Goal: Information Seeking & Learning: Learn about a topic

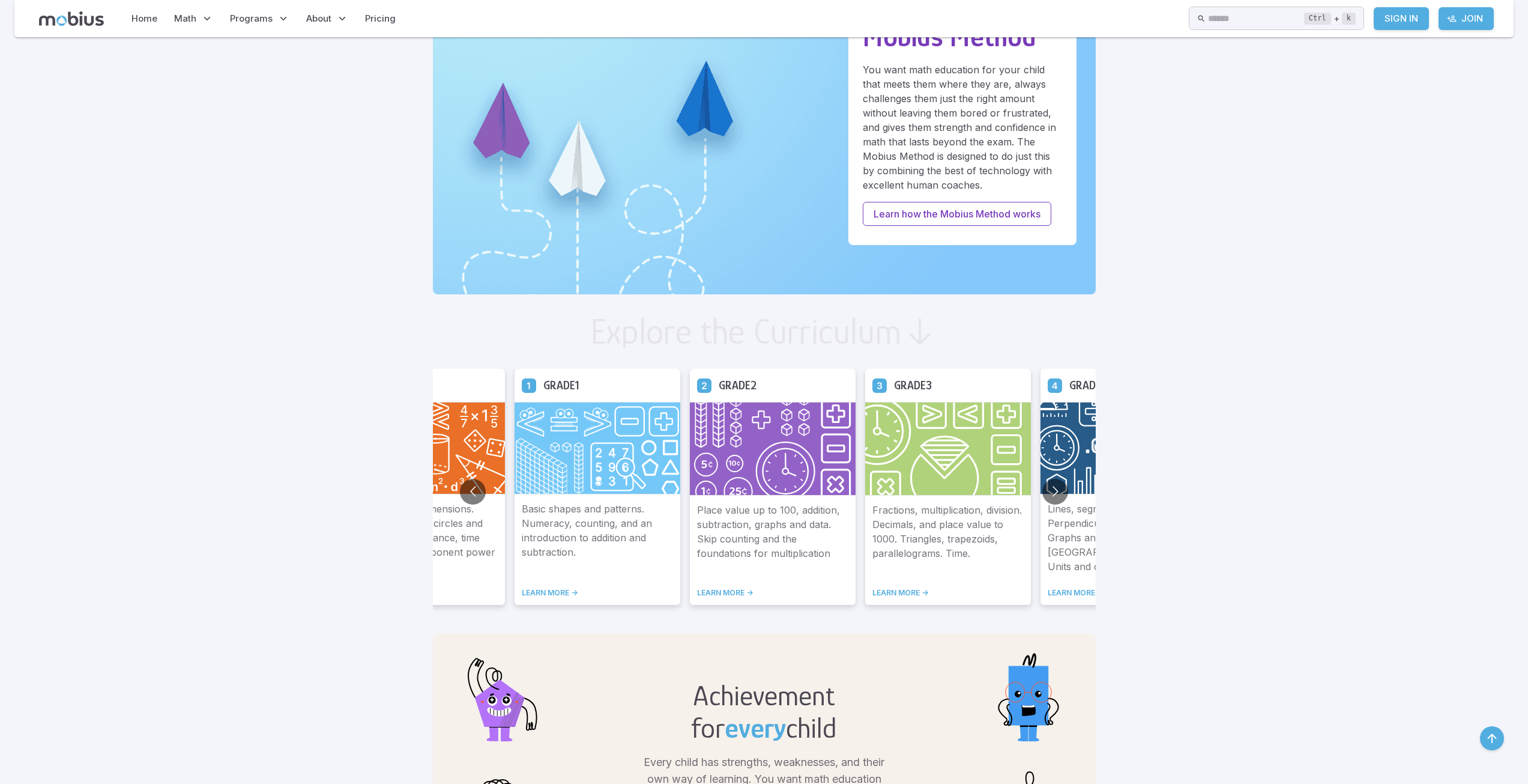
scroll to position [420, 0]
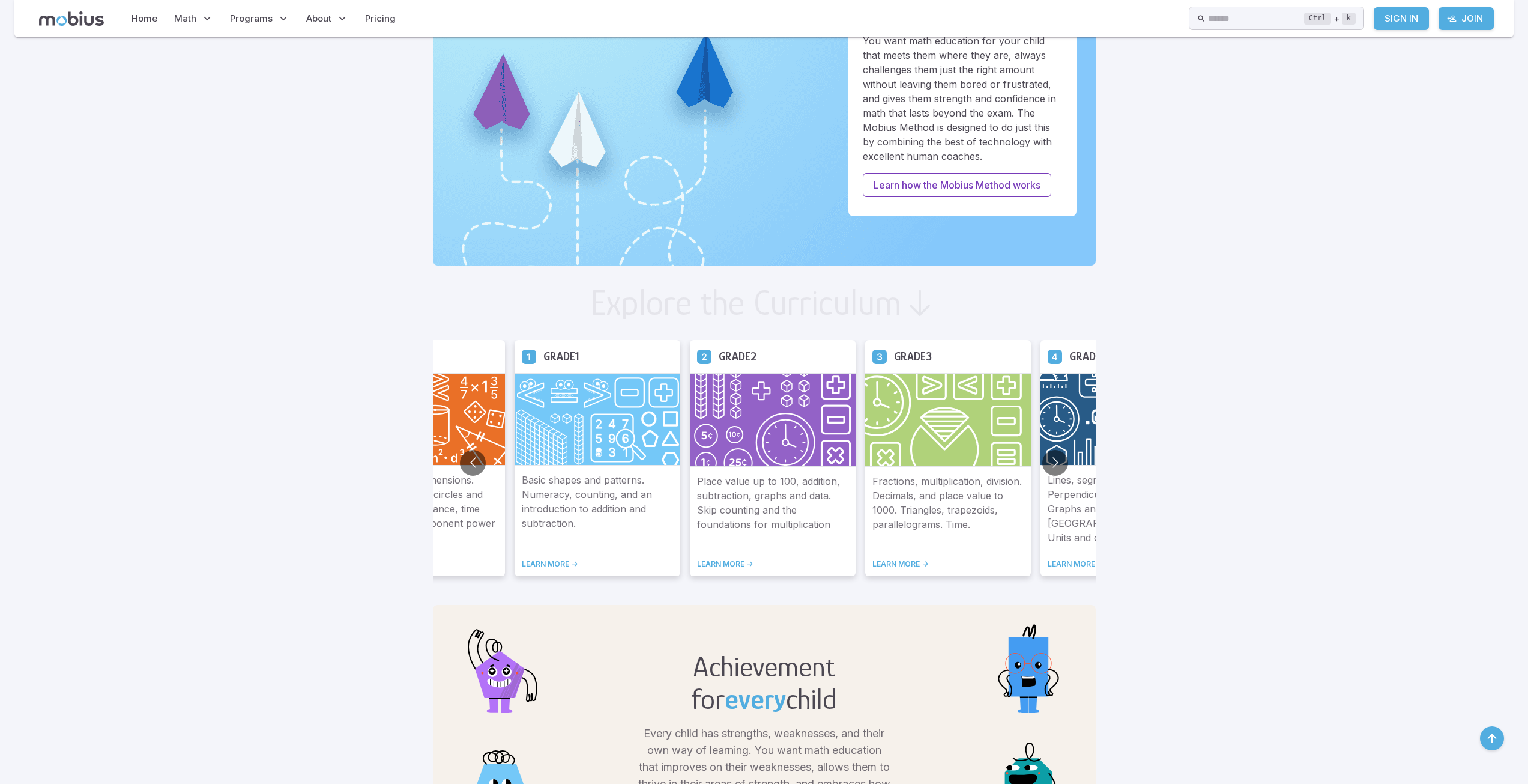
click at [743, 559] on link "LEARN MORE ->" at bounding box center [772, 564] width 151 height 9
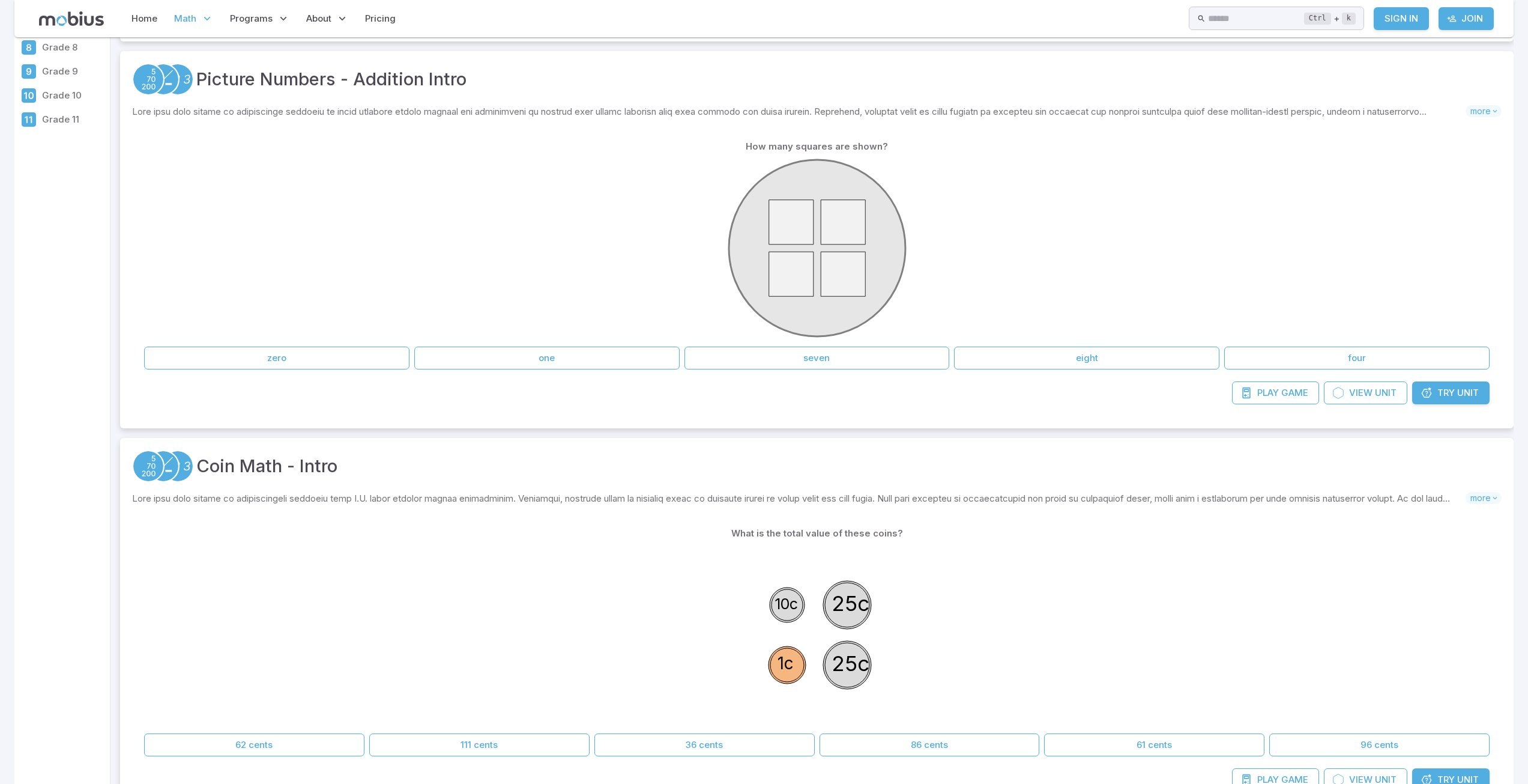
scroll to position [180, 0]
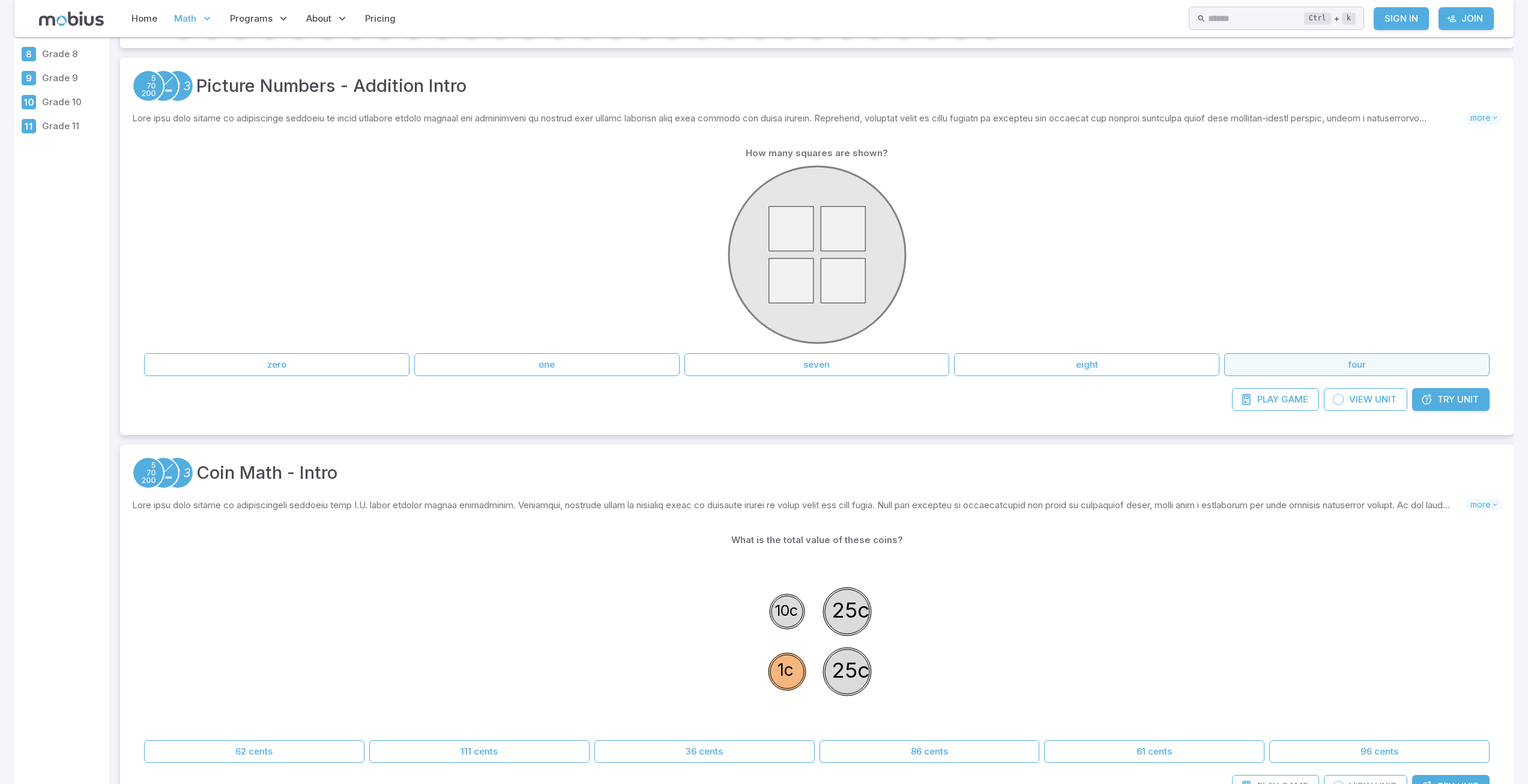
click at [1285, 360] on button "four" at bounding box center [1357, 364] width 266 height 23
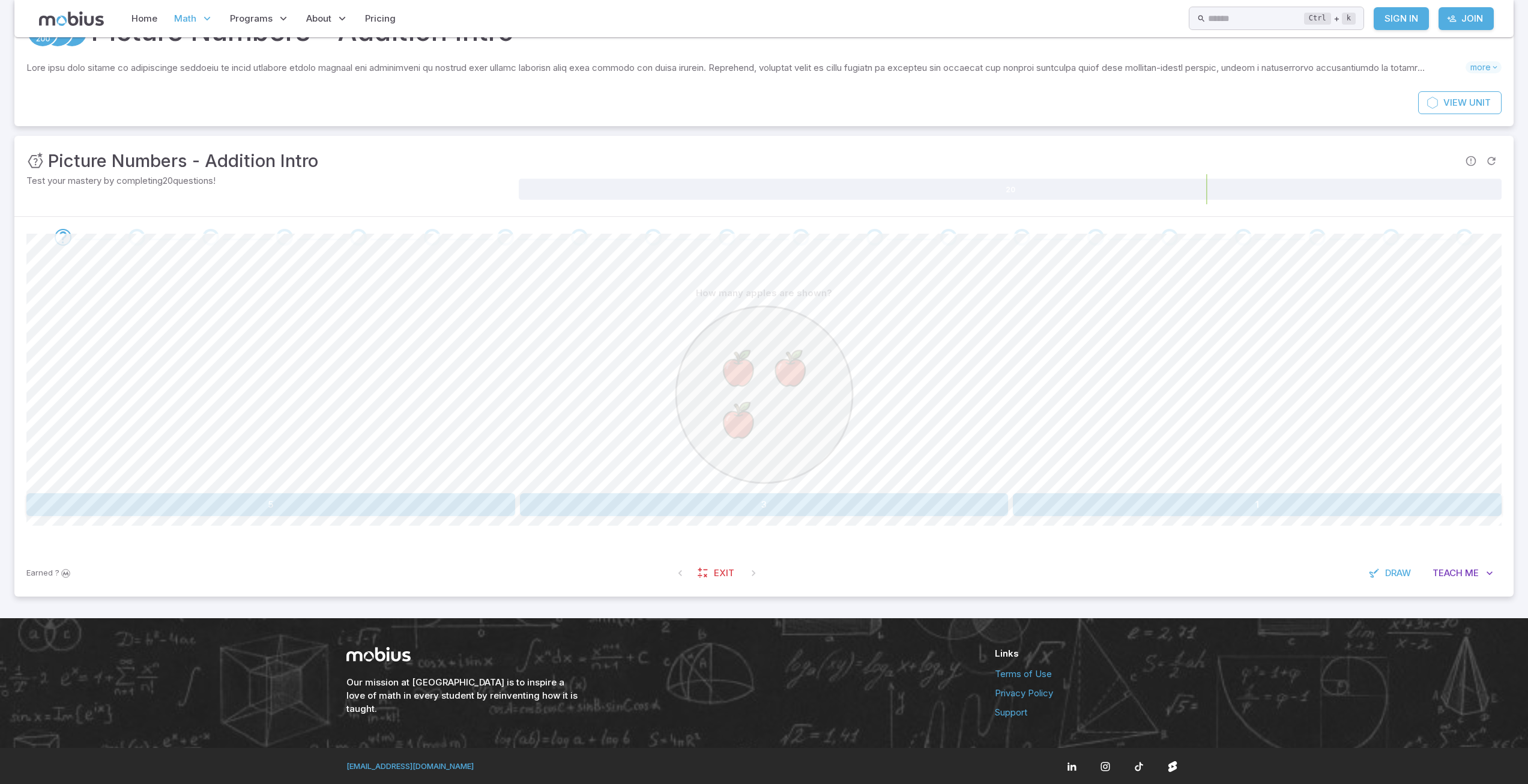
scroll to position [72, 0]
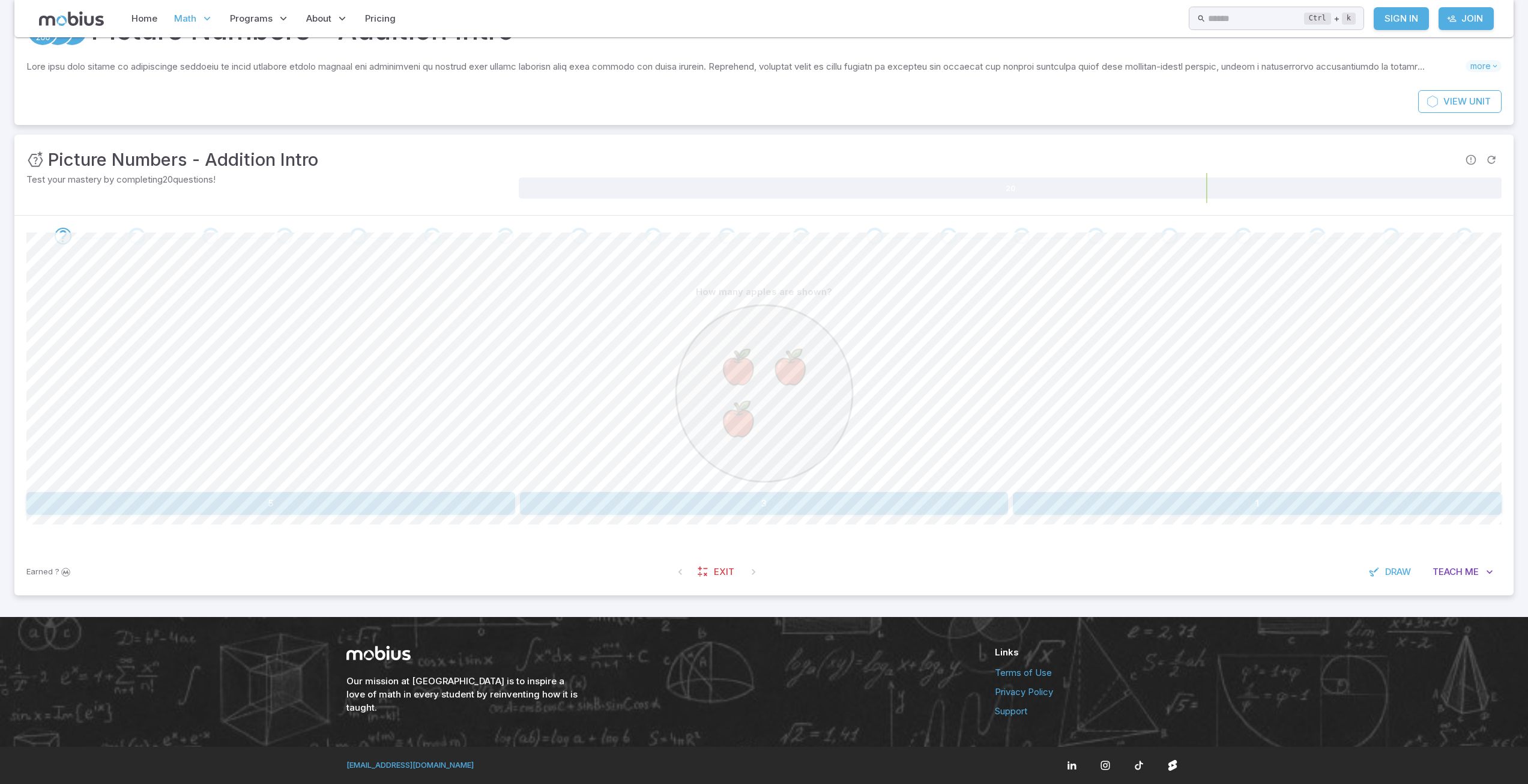
click at [725, 513] on button "3" at bounding box center [764, 503] width 489 height 23
click at [1379, 499] on button "8" at bounding box center [1380, 503] width 242 height 23
click at [864, 501] on button "six" at bounding box center [764, 503] width 291 height 23
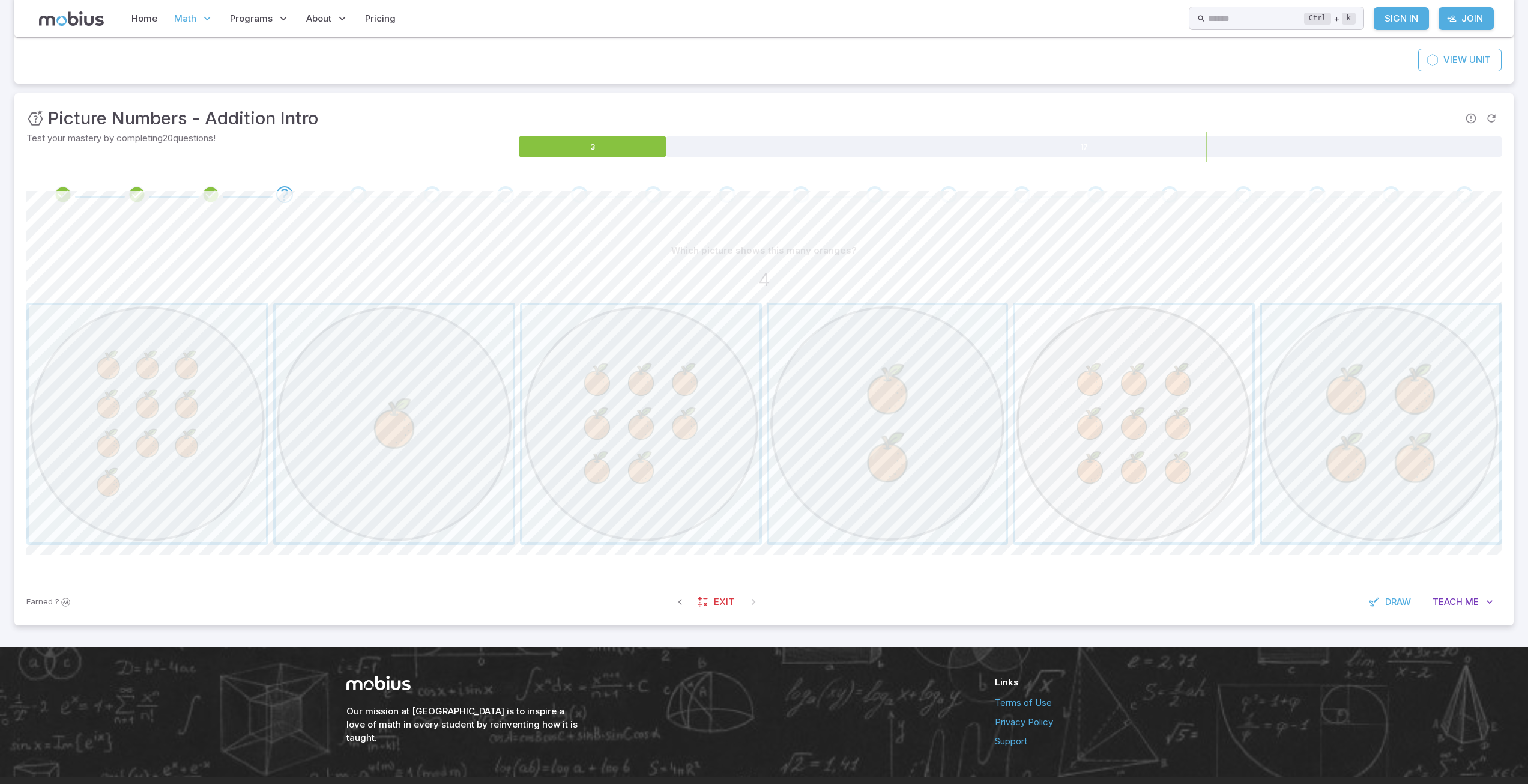
scroll to position [132, 0]
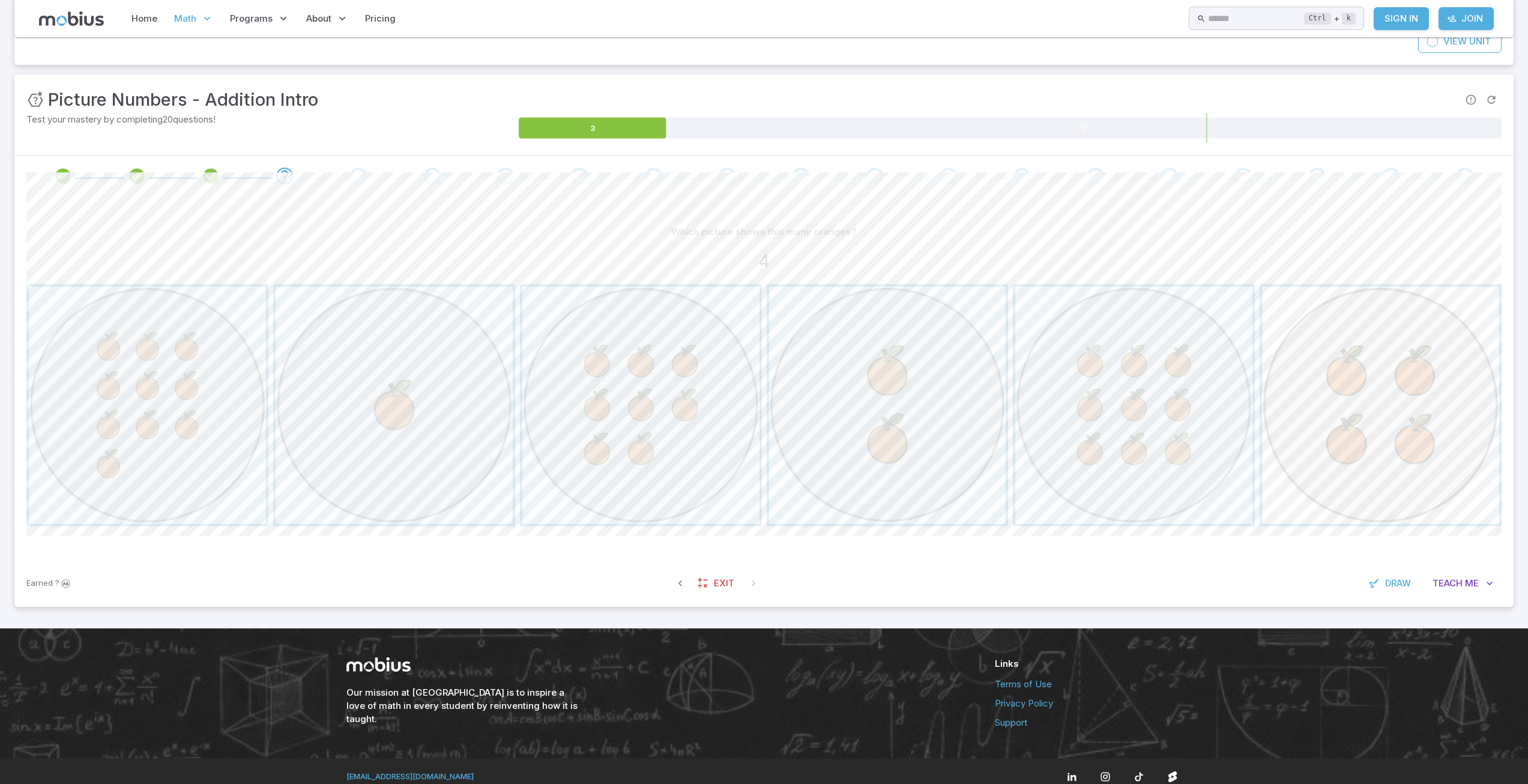
click at [1301, 377] on span "button" at bounding box center [1381, 405] width 237 height 237
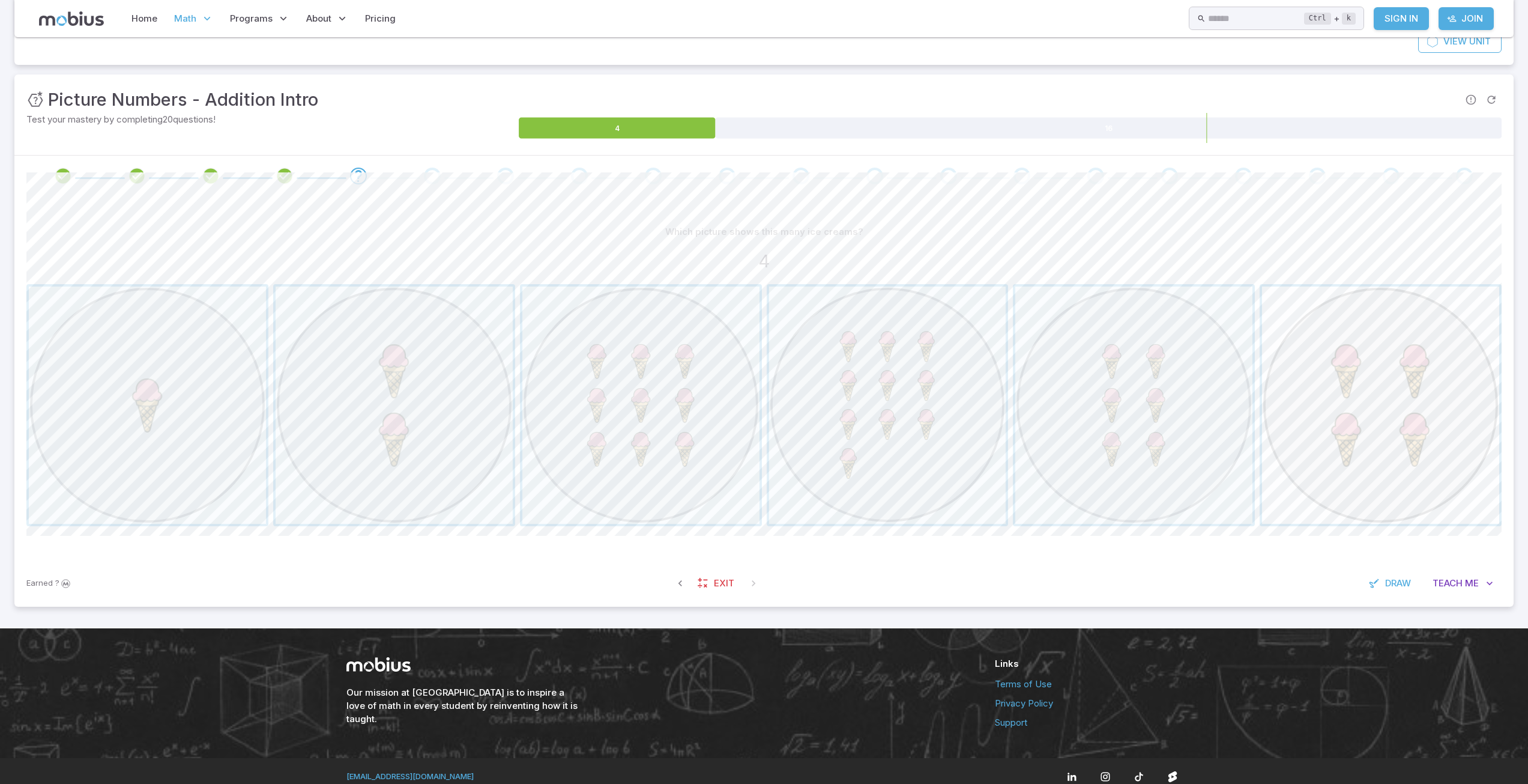
click at [1388, 374] on span "button" at bounding box center [1381, 405] width 237 height 237
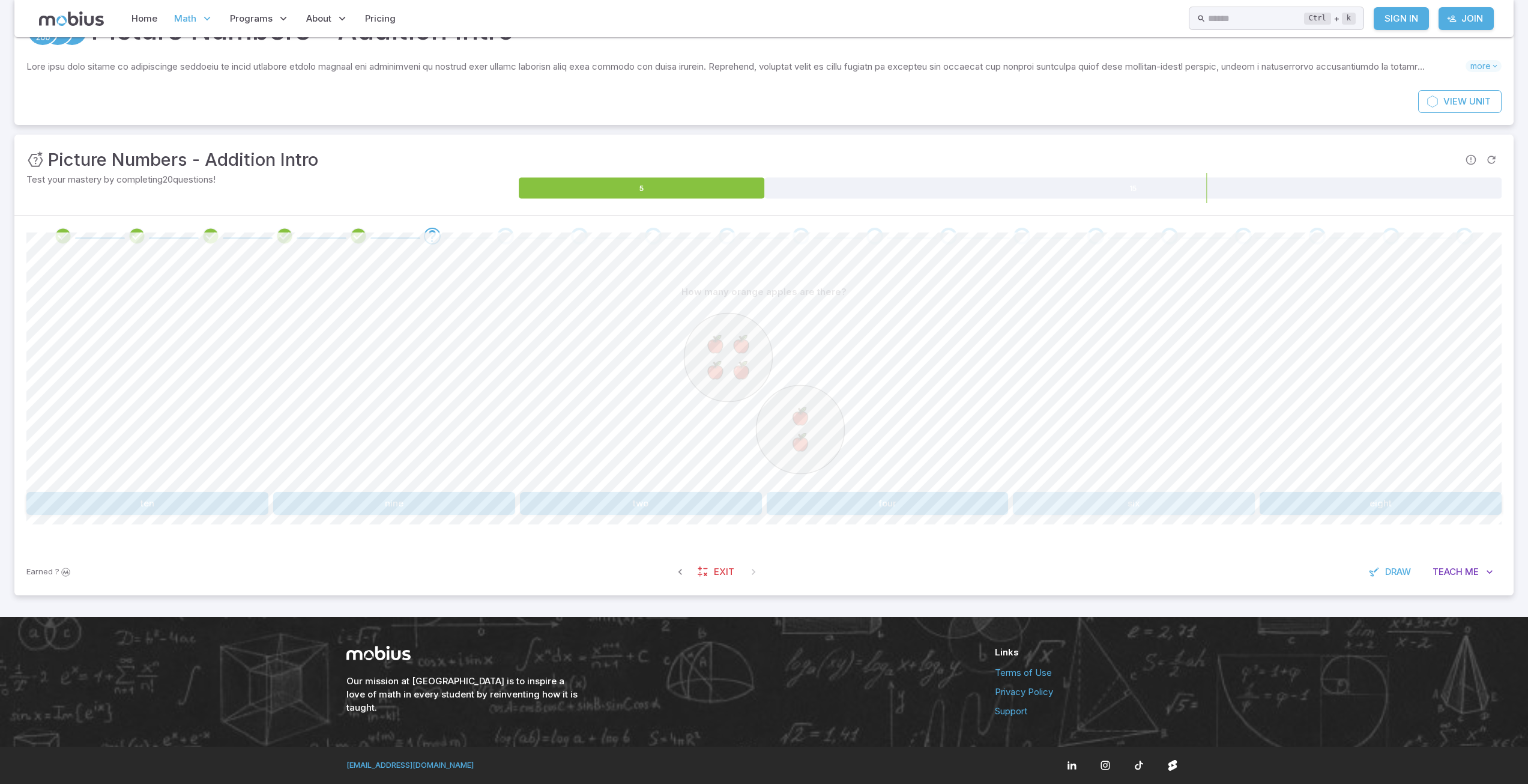
click at [1180, 494] on button "six" at bounding box center [1133, 503] width 242 height 23
drag, startPoint x: 656, startPoint y: 295, endPoint x: 871, endPoint y: 301, distance: 215.1
click at [871, 301] on div "Choose the addition sentence for the white squares?" at bounding box center [764, 291] width 1476 height 23
click at [670, 508] on button "3 + 3" at bounding box center [641, 503] width 242 height 23
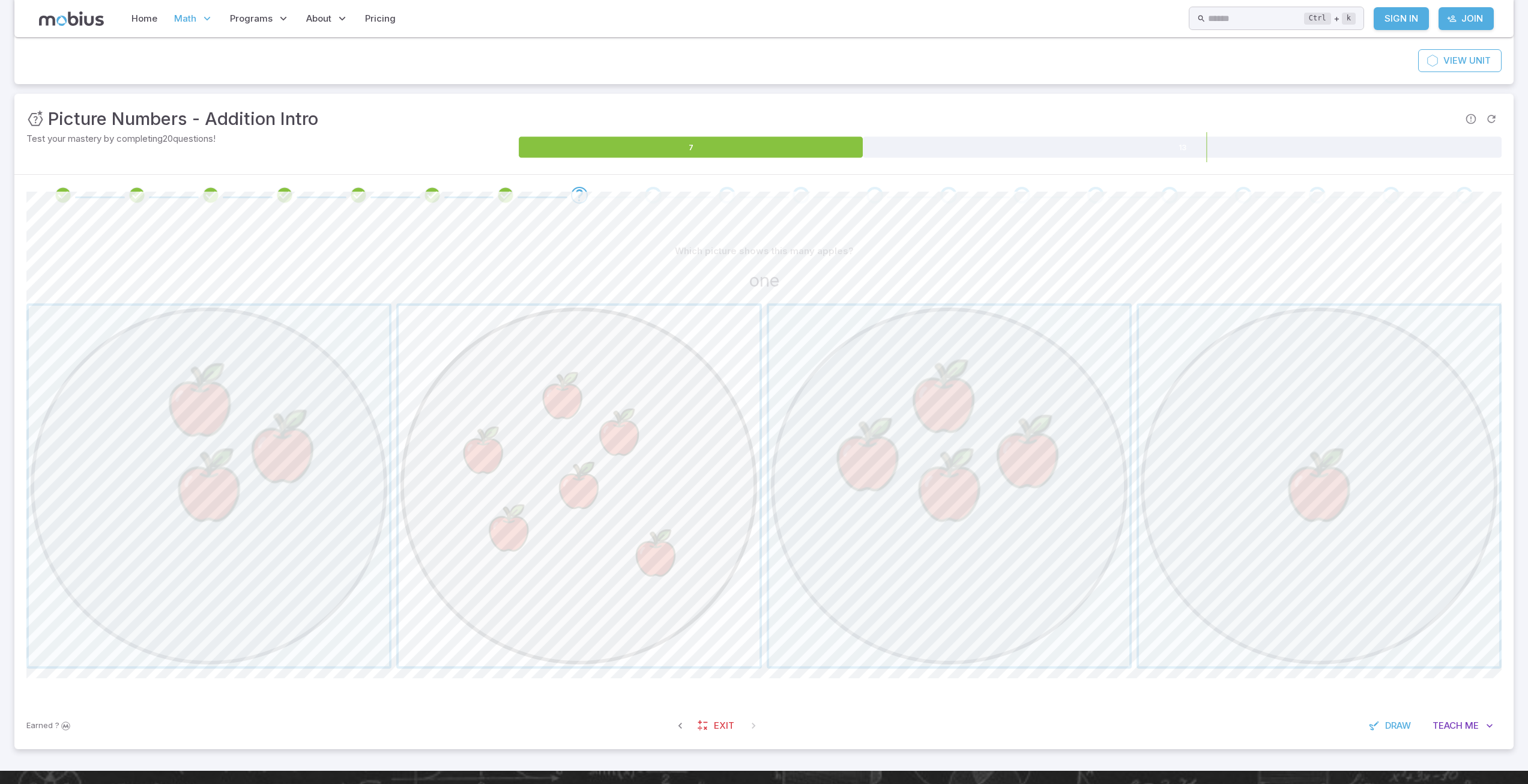
scroll to position [132, 0]
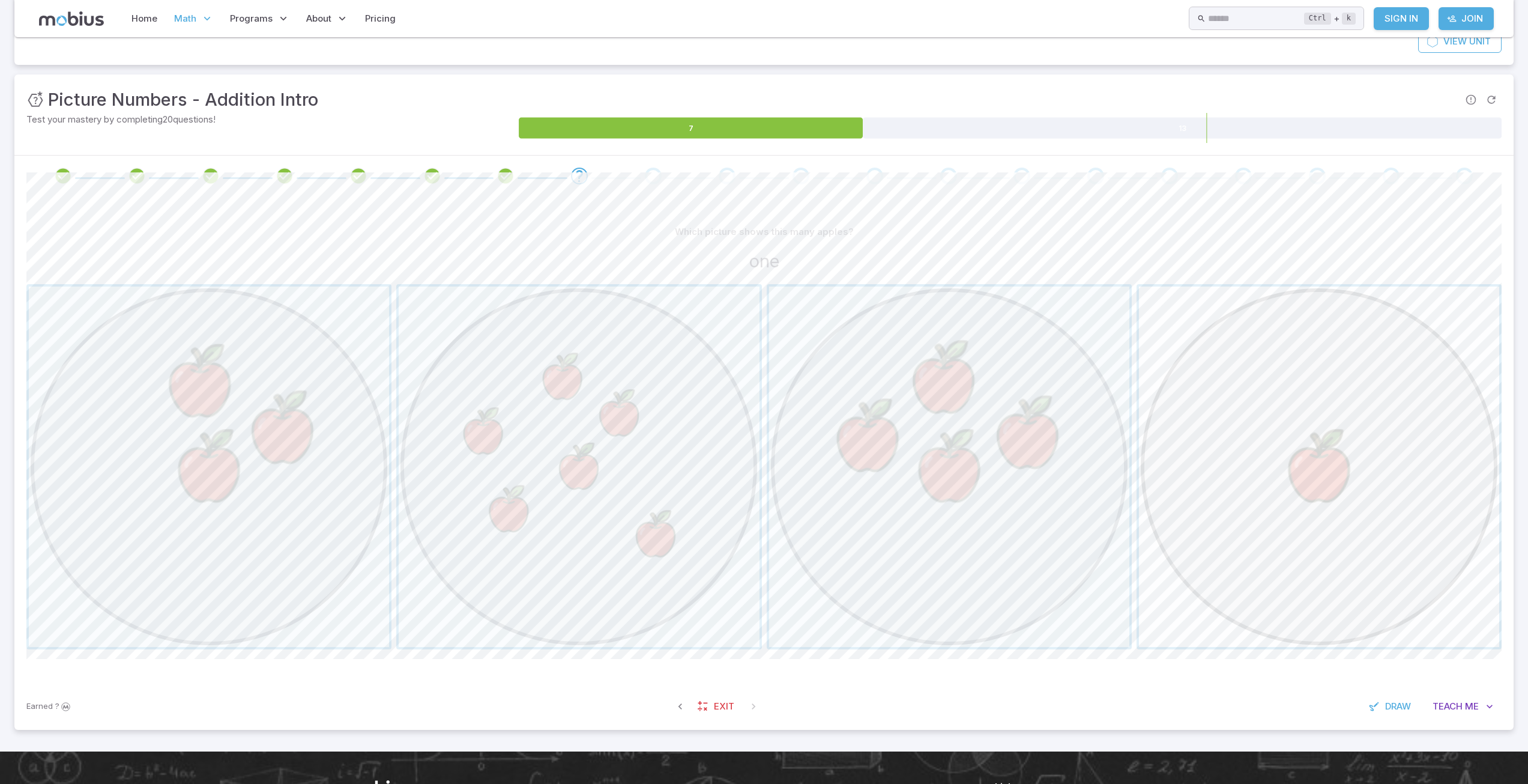
click at [1355, 519] on span "button" at bounding box center [1320, 466] width 360 height 360
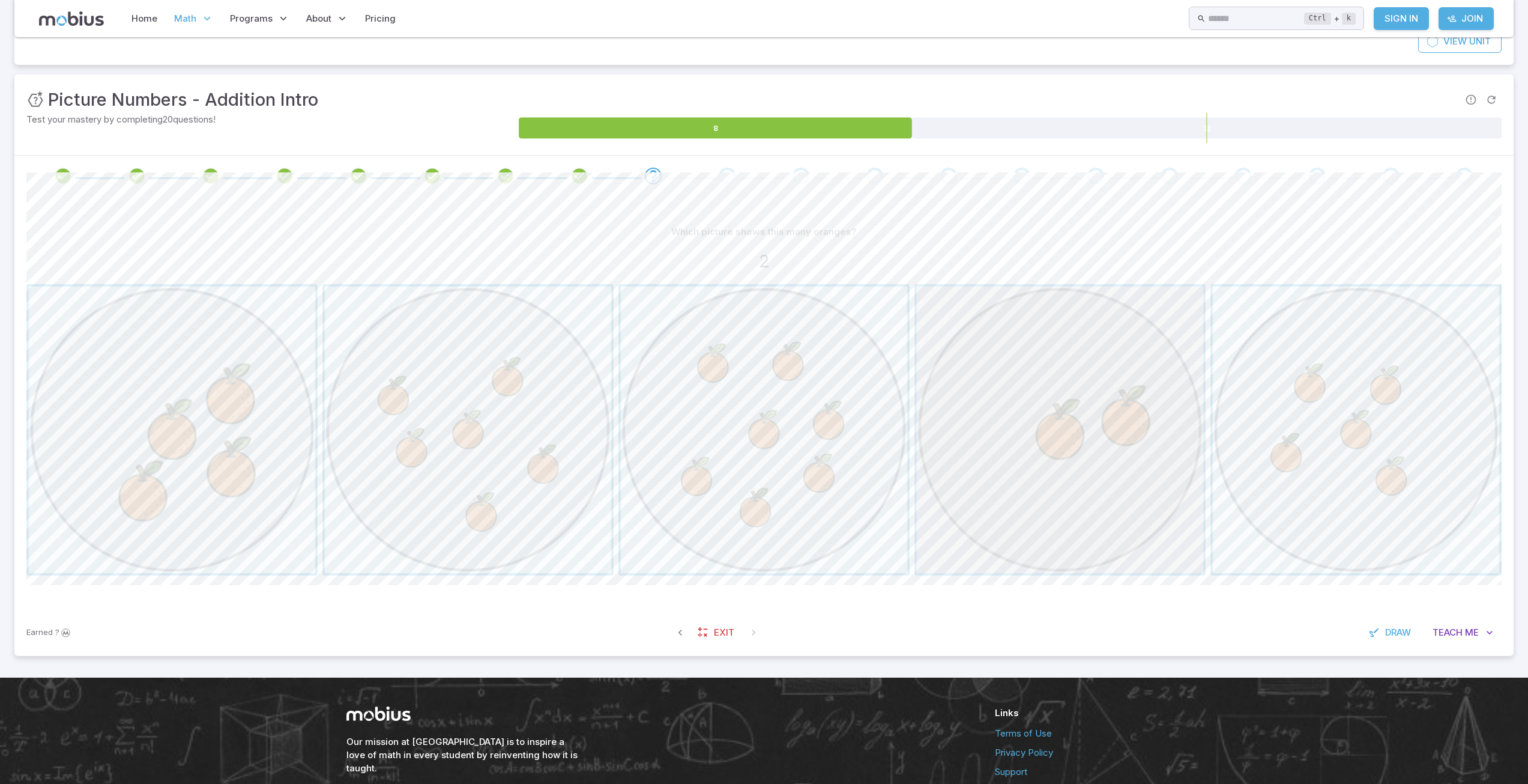
click at [1039, 494] on span "button" at bounding box center [1060, 429] width 286 height 286
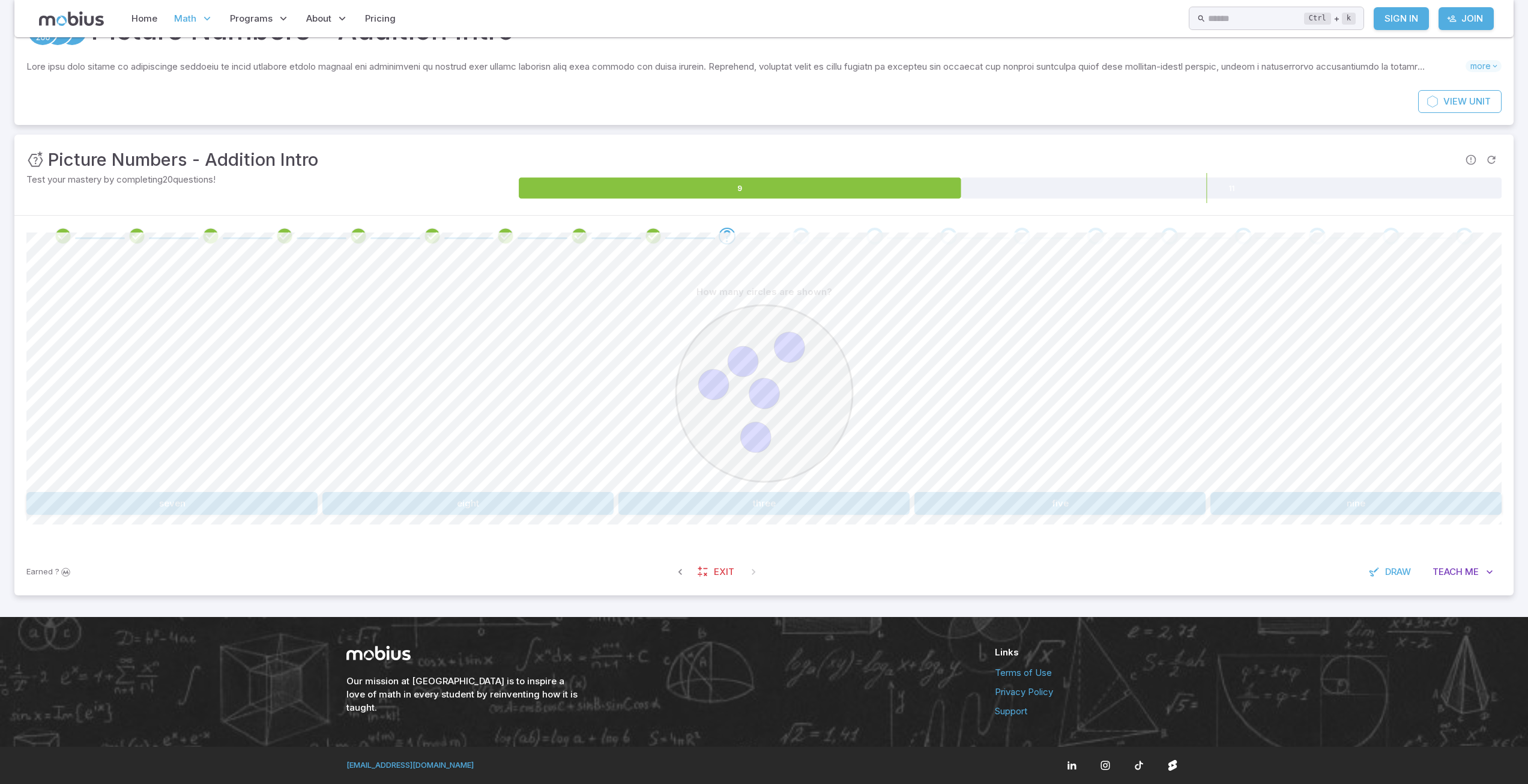
click at [1126, 490] on div "How many circles are shown? seven eight three five nine" at bounding box center [764, 397] width 1476 height 234
click at [1115, 501] on button "five" at bounding box center [1060, 503] width 291 height 23
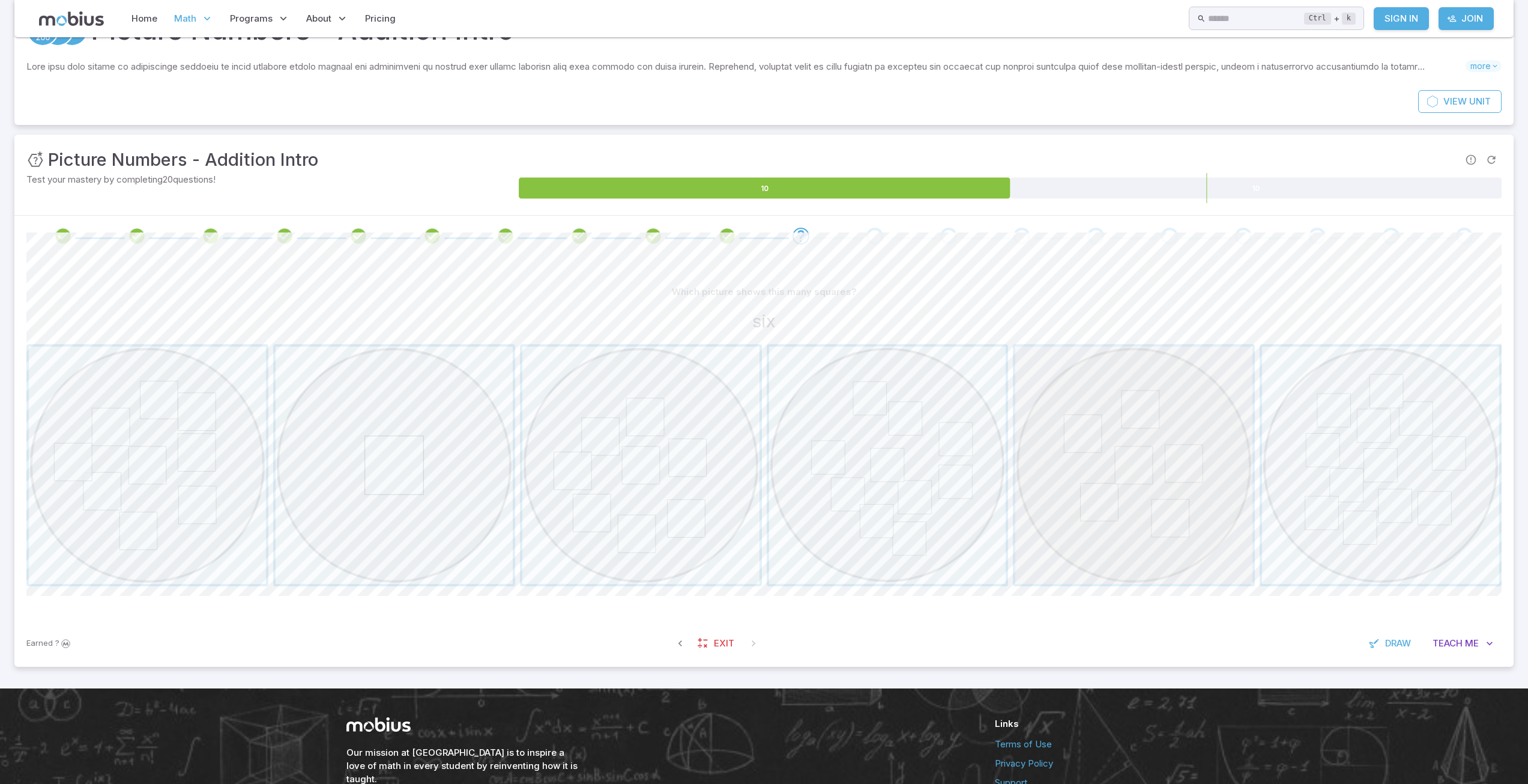
click at [1169, 459] on span "button" at bounding box center [1134, 465] width 237 height 237
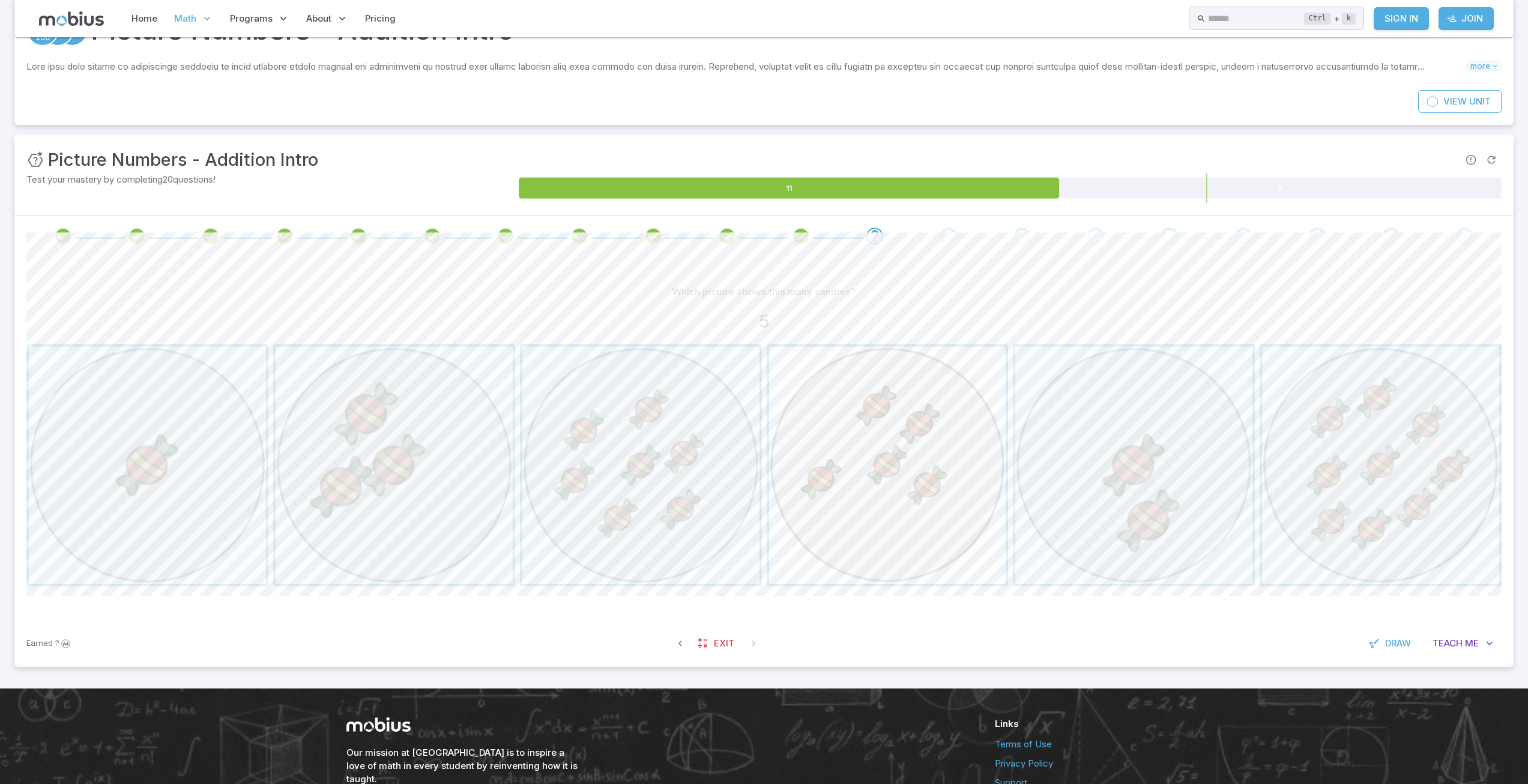
click at [905, 494] on span "button" at bounding box center [888, 465] width 237 height 237
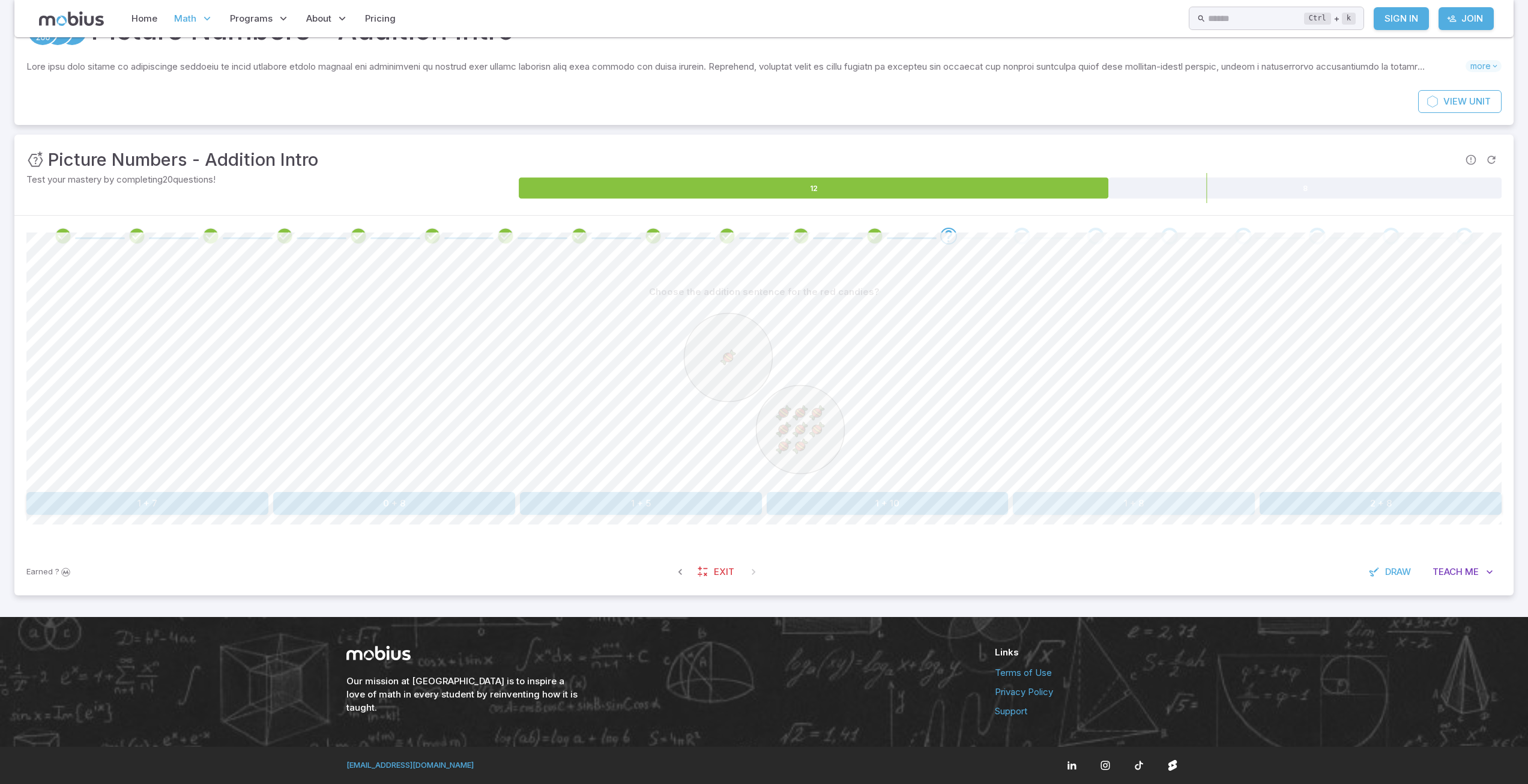
click at [1138, 507] on button "1 + 8" at bounding box center [1133, 503] width 242 height 23
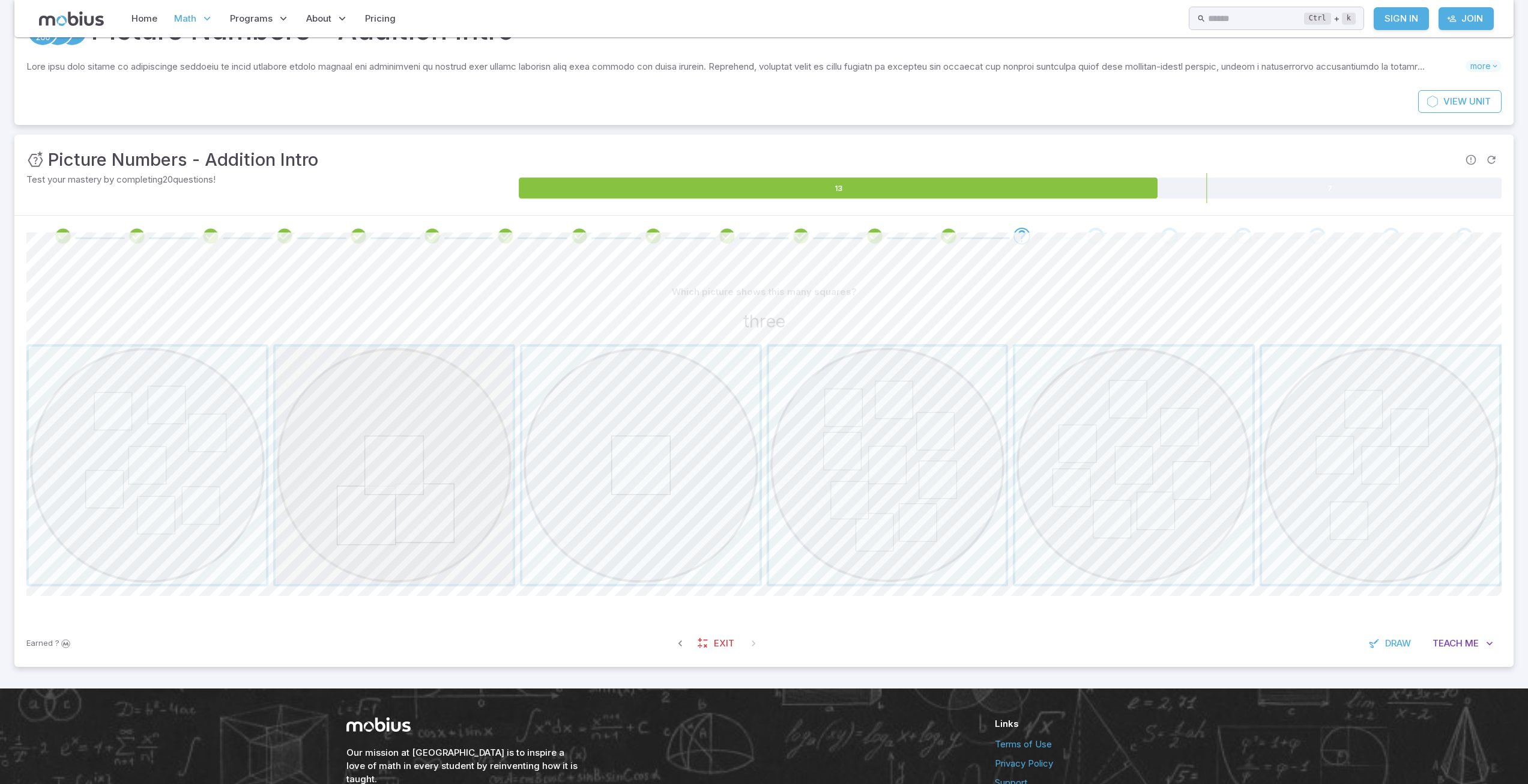
click at [404, 424] on span "button" at bounding box center [395, 465] width 237 height 237
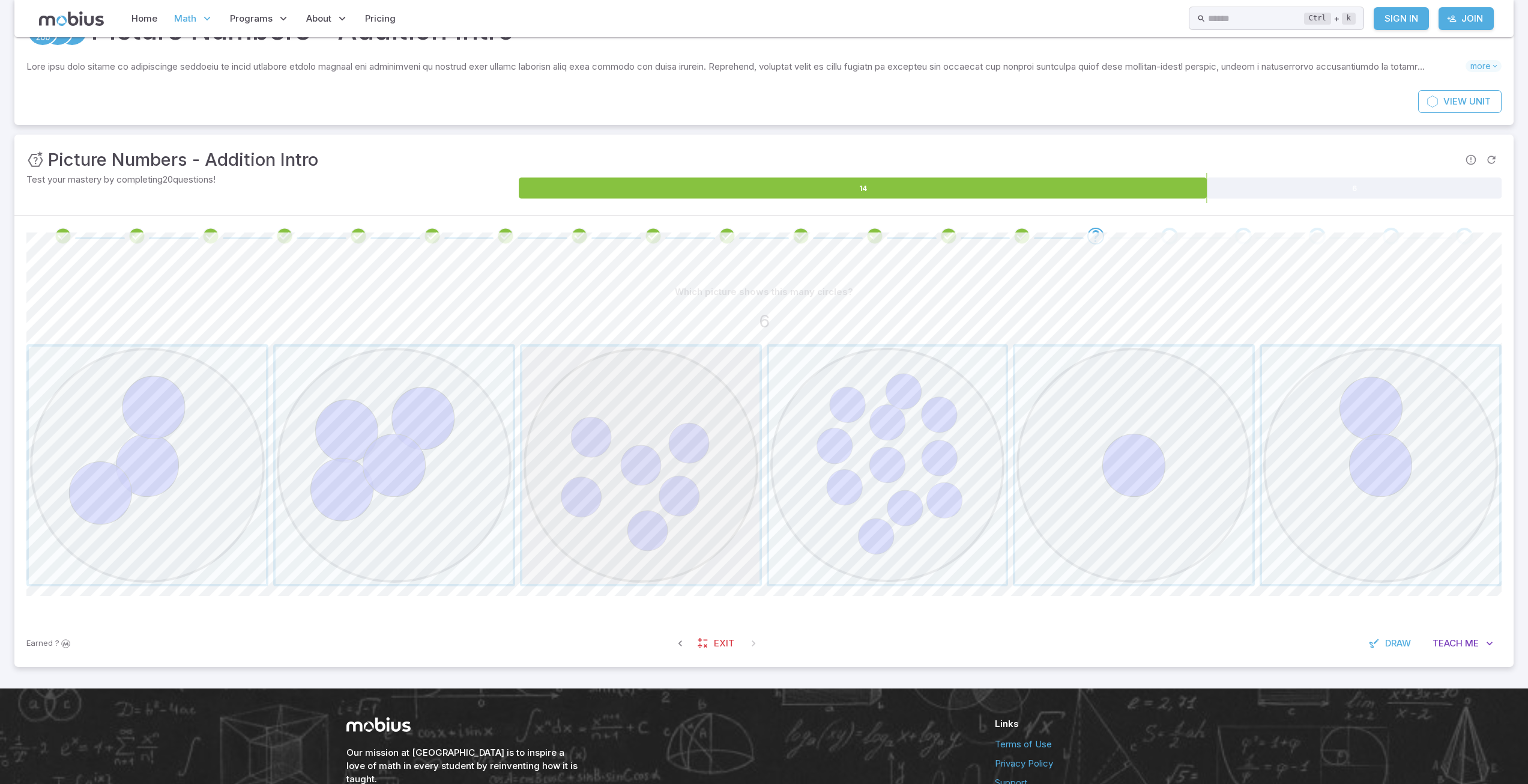
click at [688, 419] on span "button" at bounding box center [641, 465] width 237 height 237
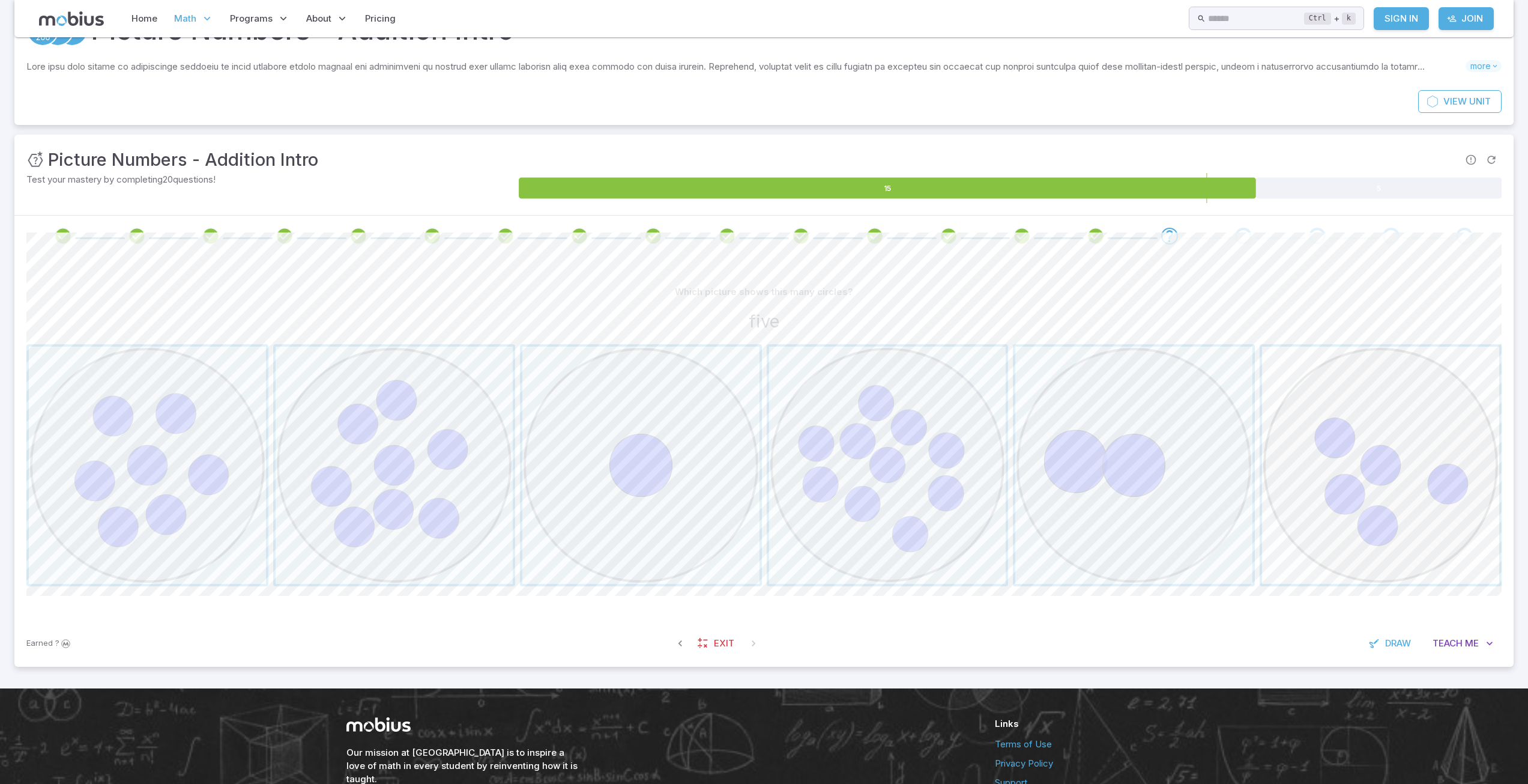
click at [1433, 462] on span "button" at bounding box center [1381, 465] width 237 height 237
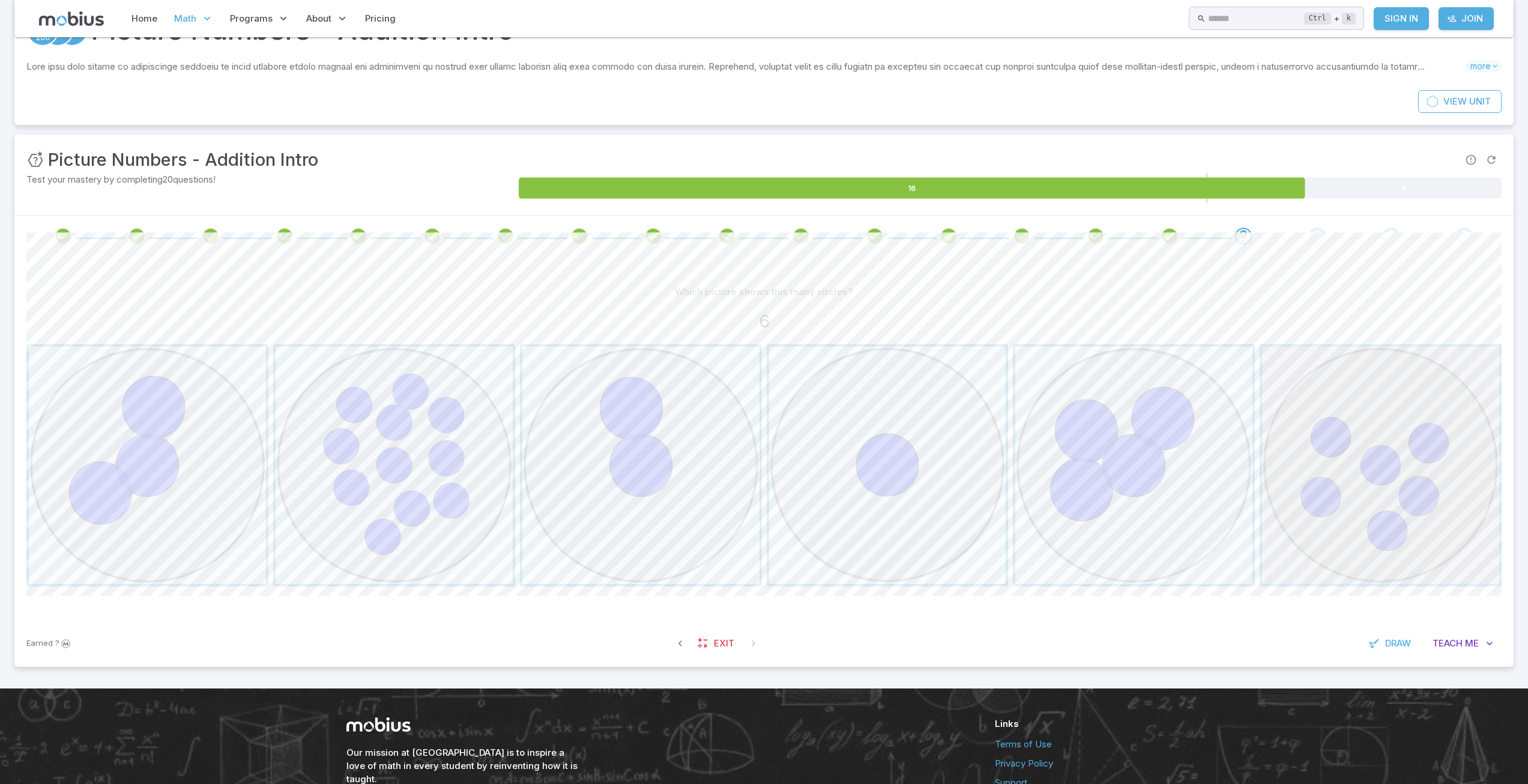
click at [1316, 385] on span "button" at bounding box center [1381, 465] width 237 height 237
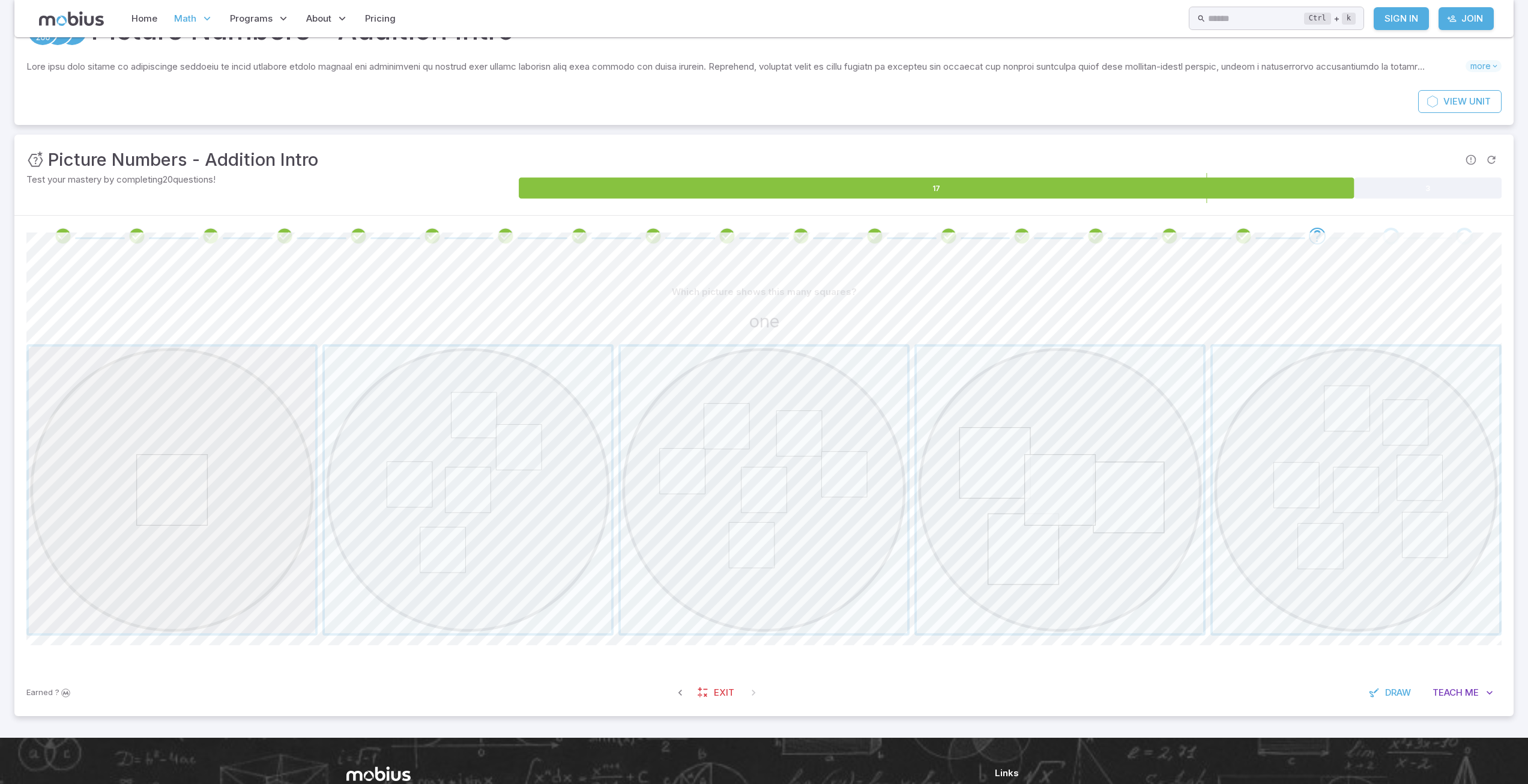
click at [135, 427] on span "button" at bounding box center [172, 489] width 286 height 286
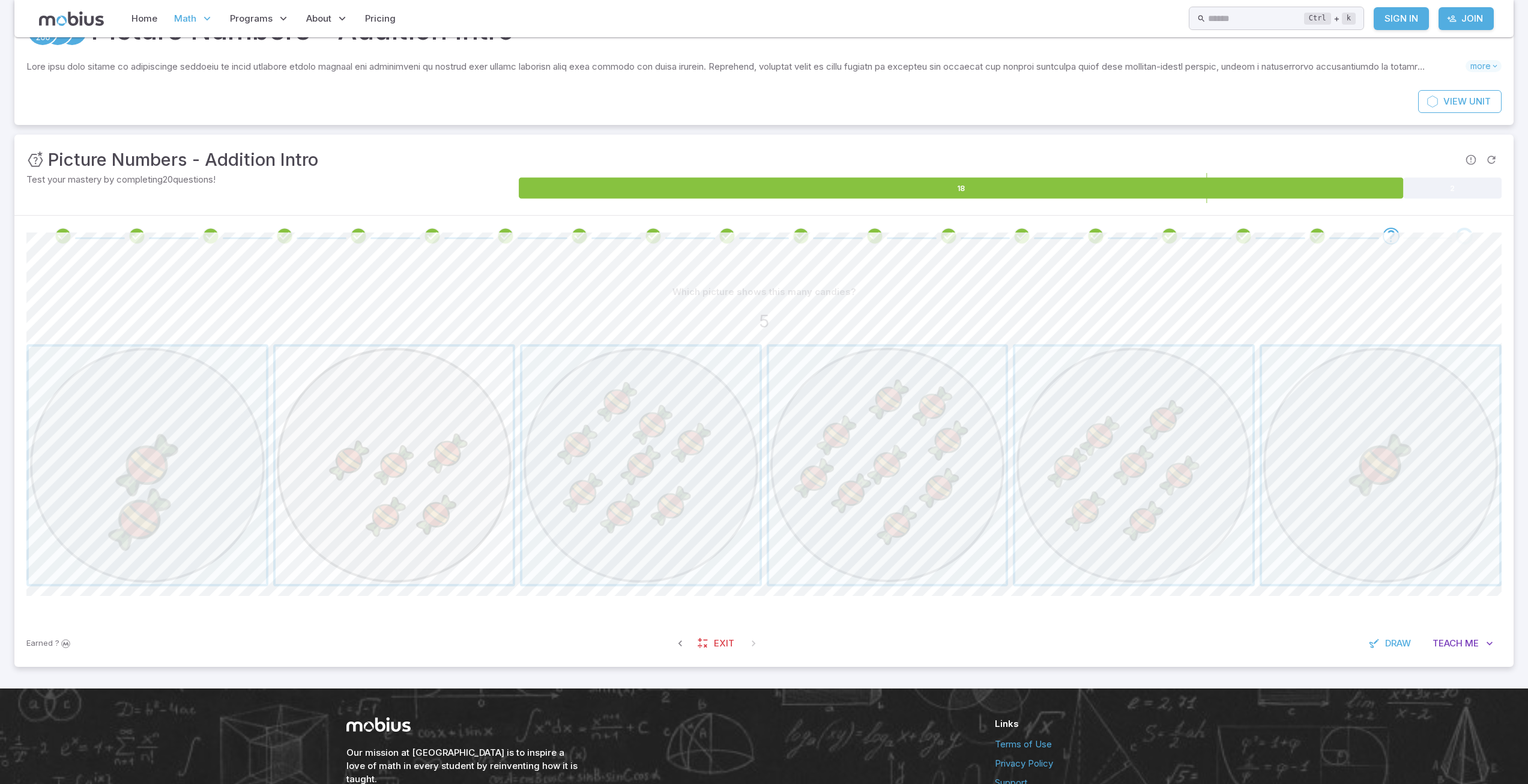
click at [381, 434] on span "button" at bounding box center [395, 465] width 237 height 237
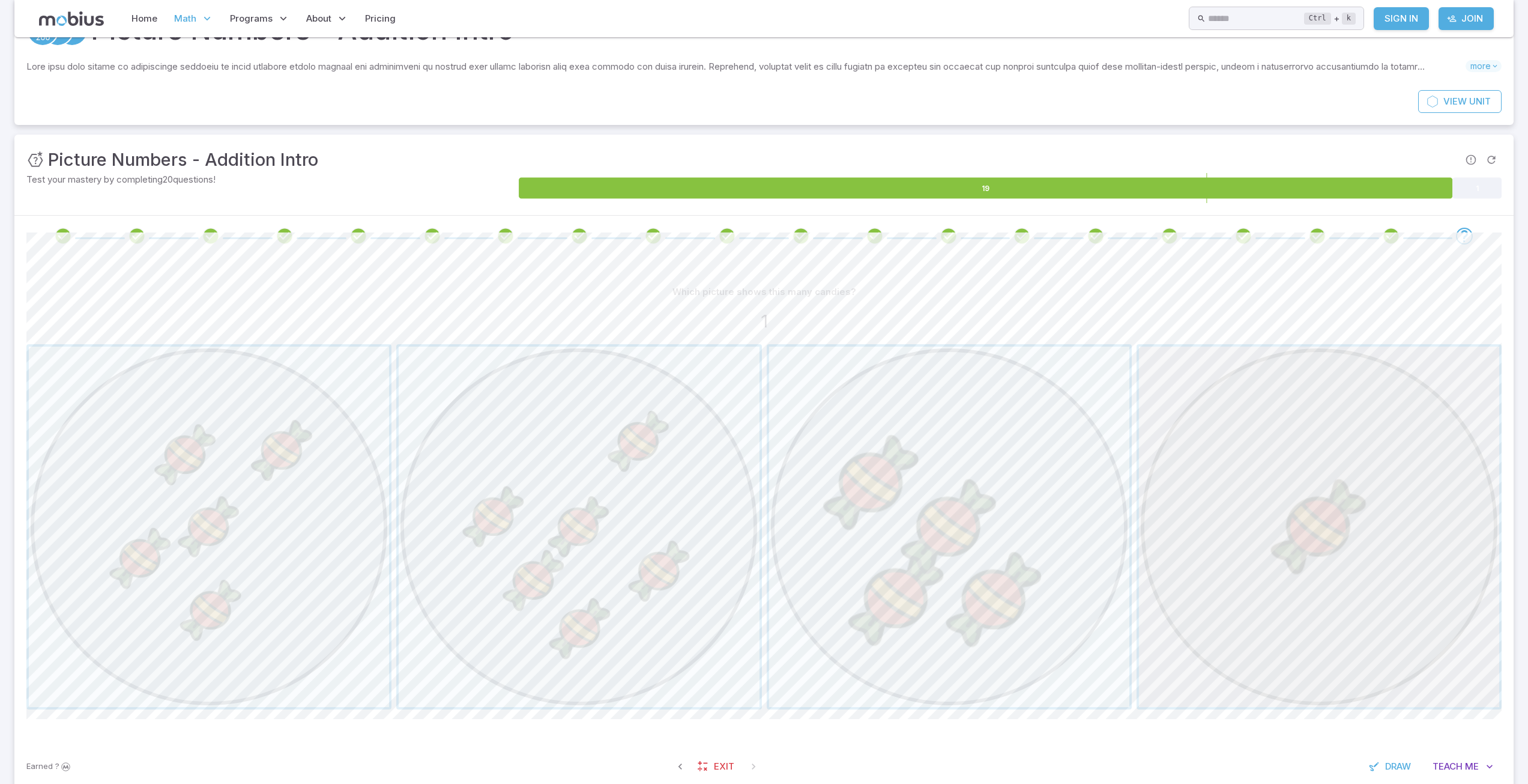
click at [1253, 483] on span "button" at bounding box center [1320, 527] width 360 height 360
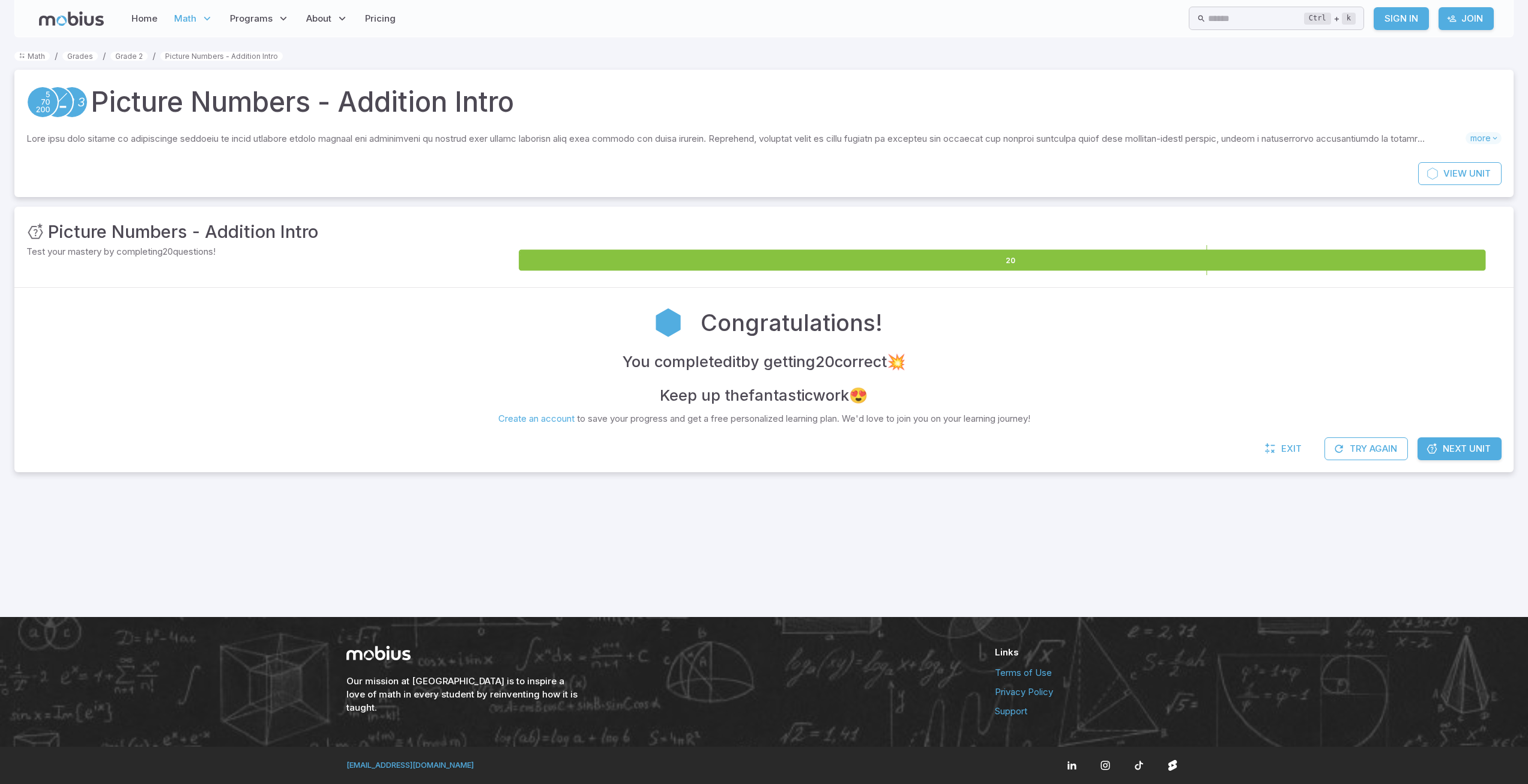
scroll to position [0, 0]
click at [1459, 452] on span "Next Unit" at bounding box center [1476, 448] width 48 height 13
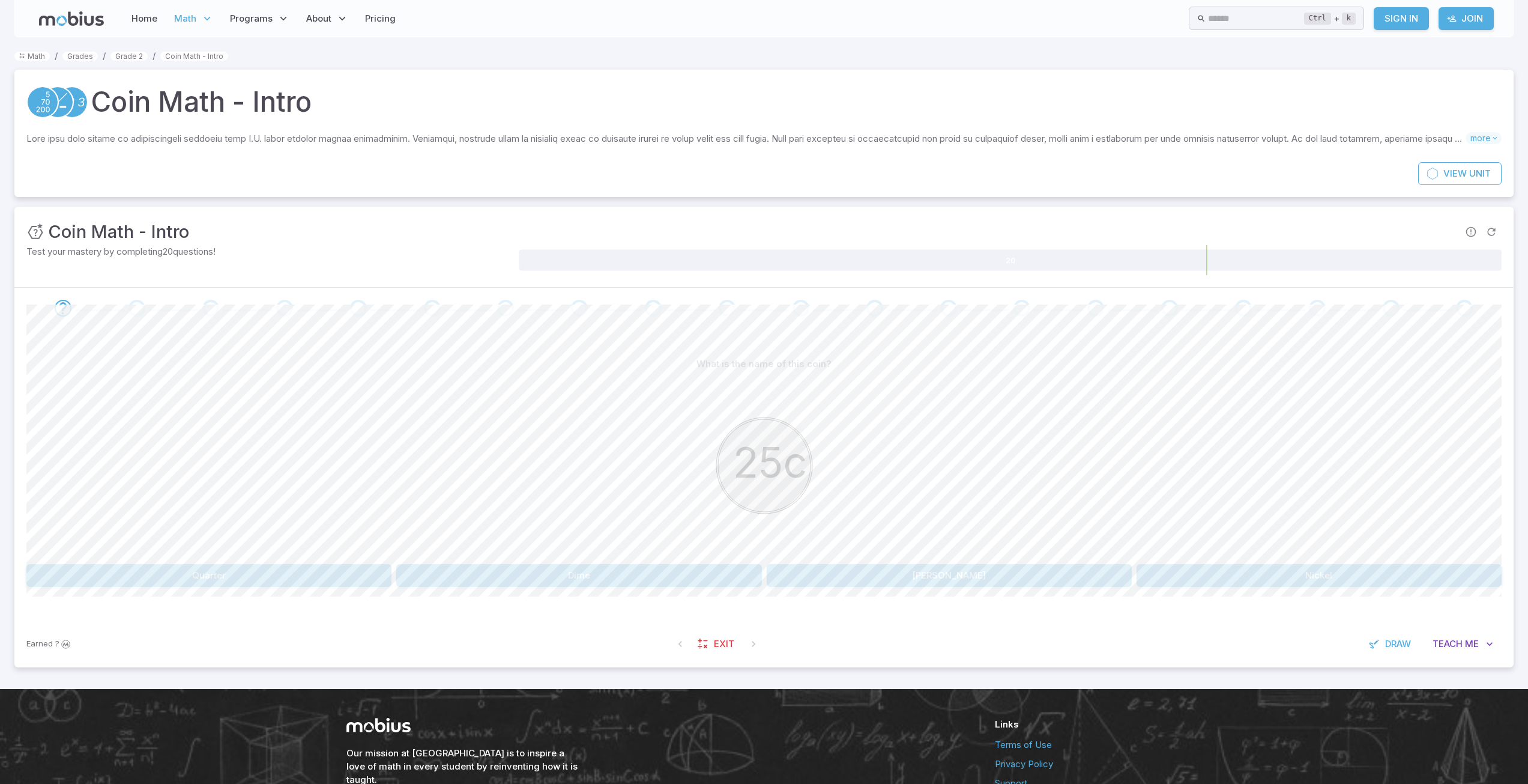
click at [293, 576] on button "Quarter" at bounding box center [209, 575] width 366 height 23
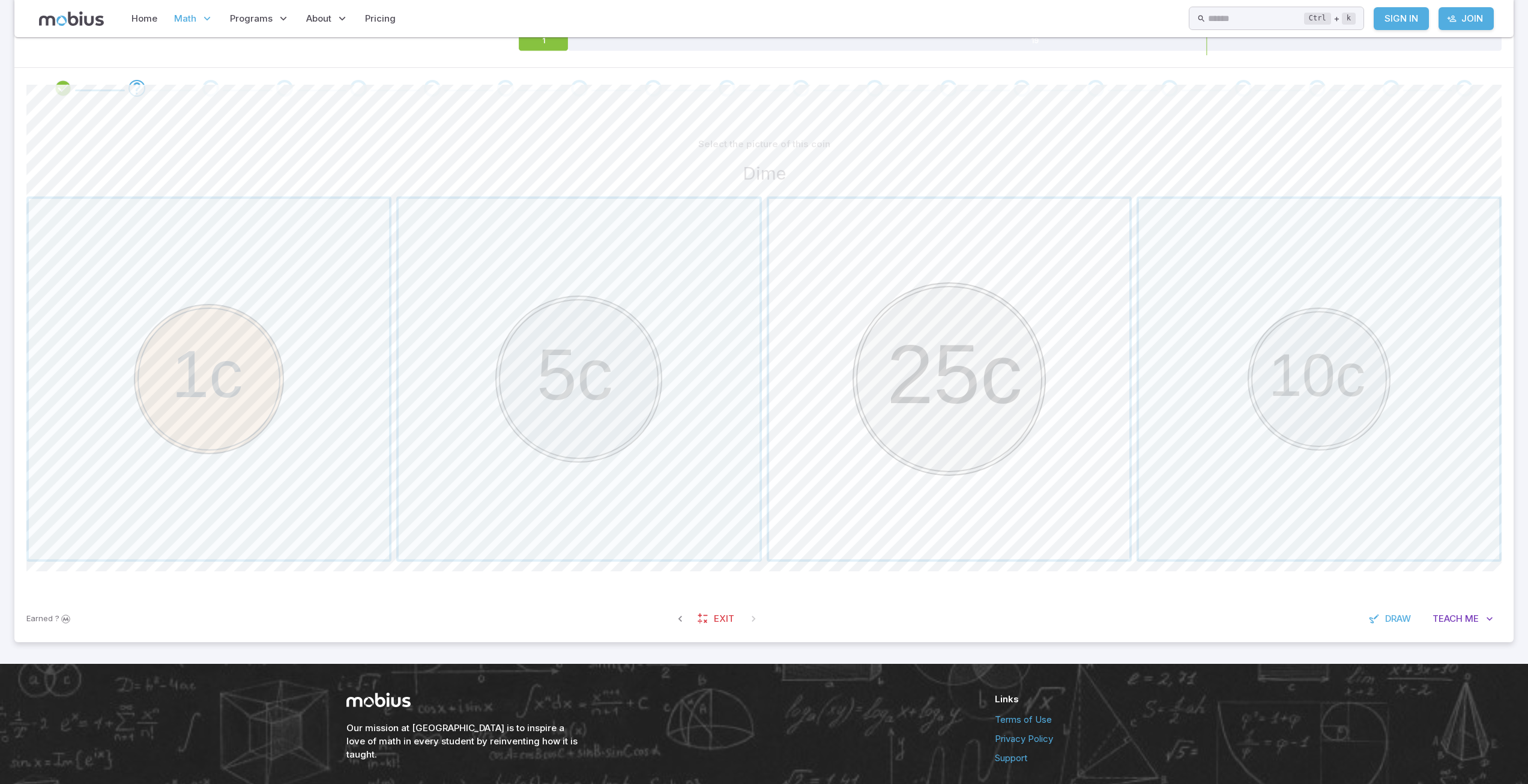
scroll to position [240, 0]
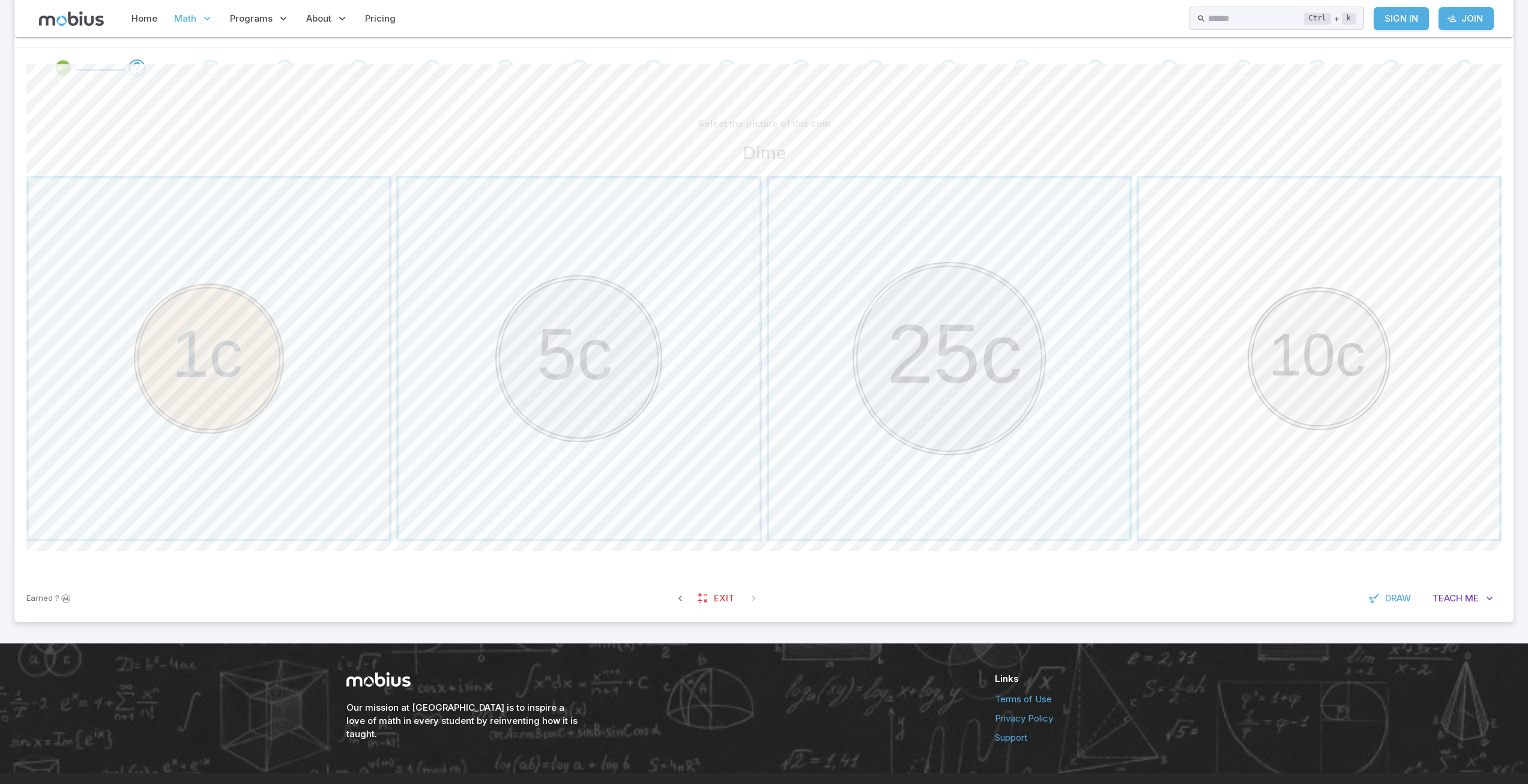
click at [1324, 455] on span "button" at bounding box center [1320, 359] width 360 height 360
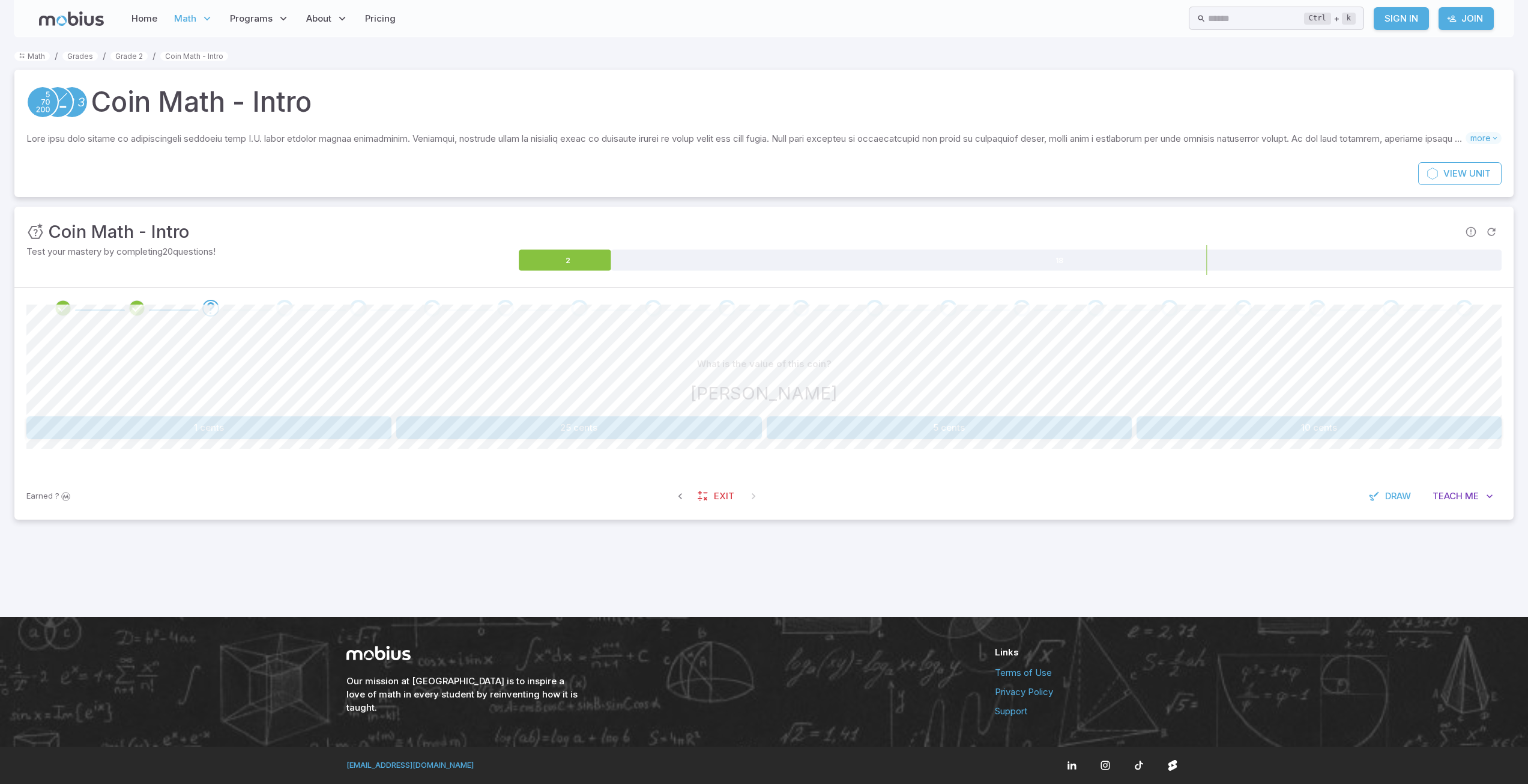
scroll to position [0, 0]
click at [292, 430] on button "1 cents" at bounding box center [210, 427] width 367 height 23
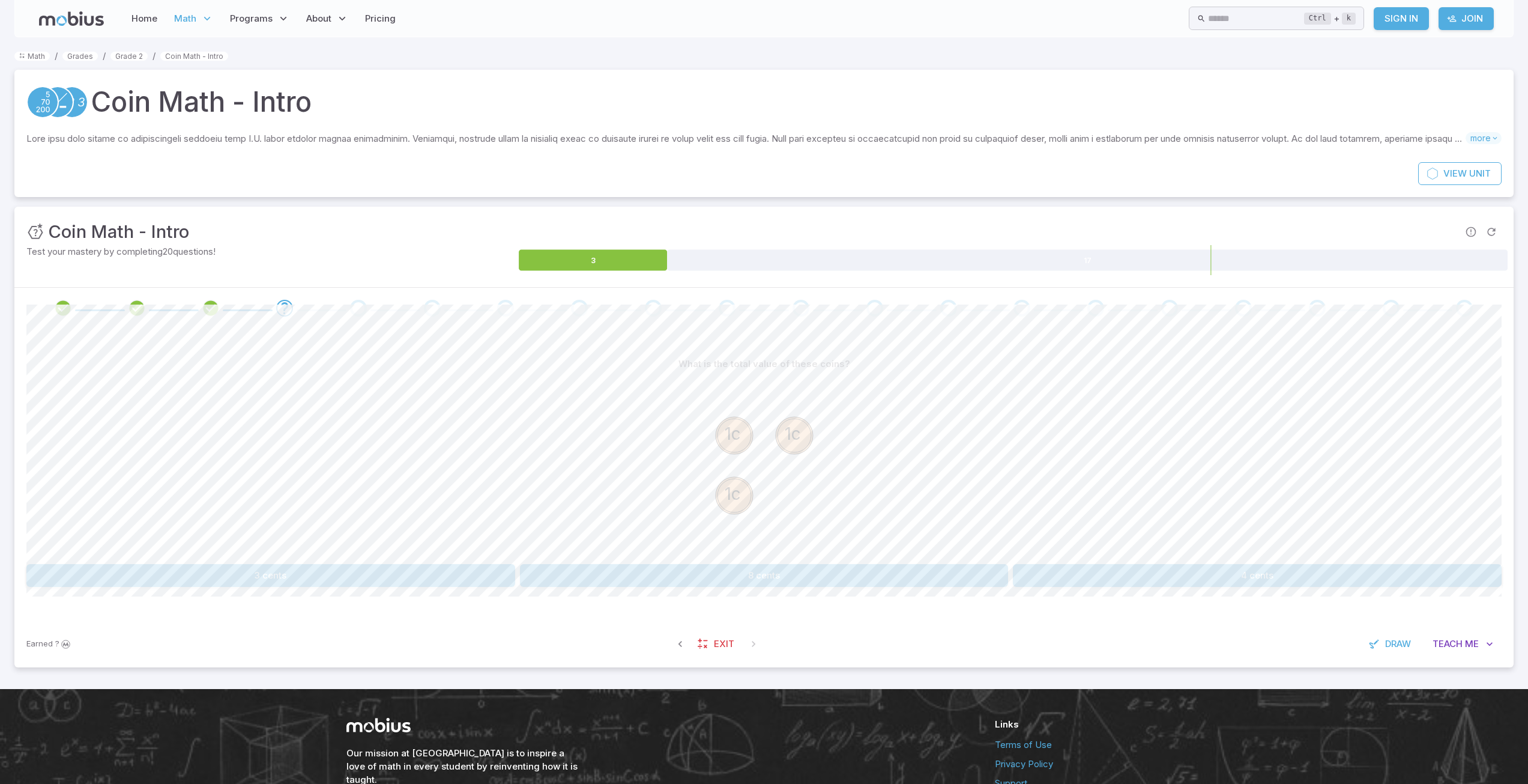
click at [387, 582] on button "3 cents" at bounding box center [271, 575] width 489 height 23
click at [1338, 573] on button "20 cents" at bounding box center [1356, 575] width 291 height 23
click at [703, 572] on button "6 cents" at bounding box center [641, 575] width 242 height 23
click at [325, 580] on button "30 cents" at bounding box center [209, 575] width 366 height 23
click at [1332, 576] on button "85 cents" at bounding box center [1380, 575] width 242 height 23
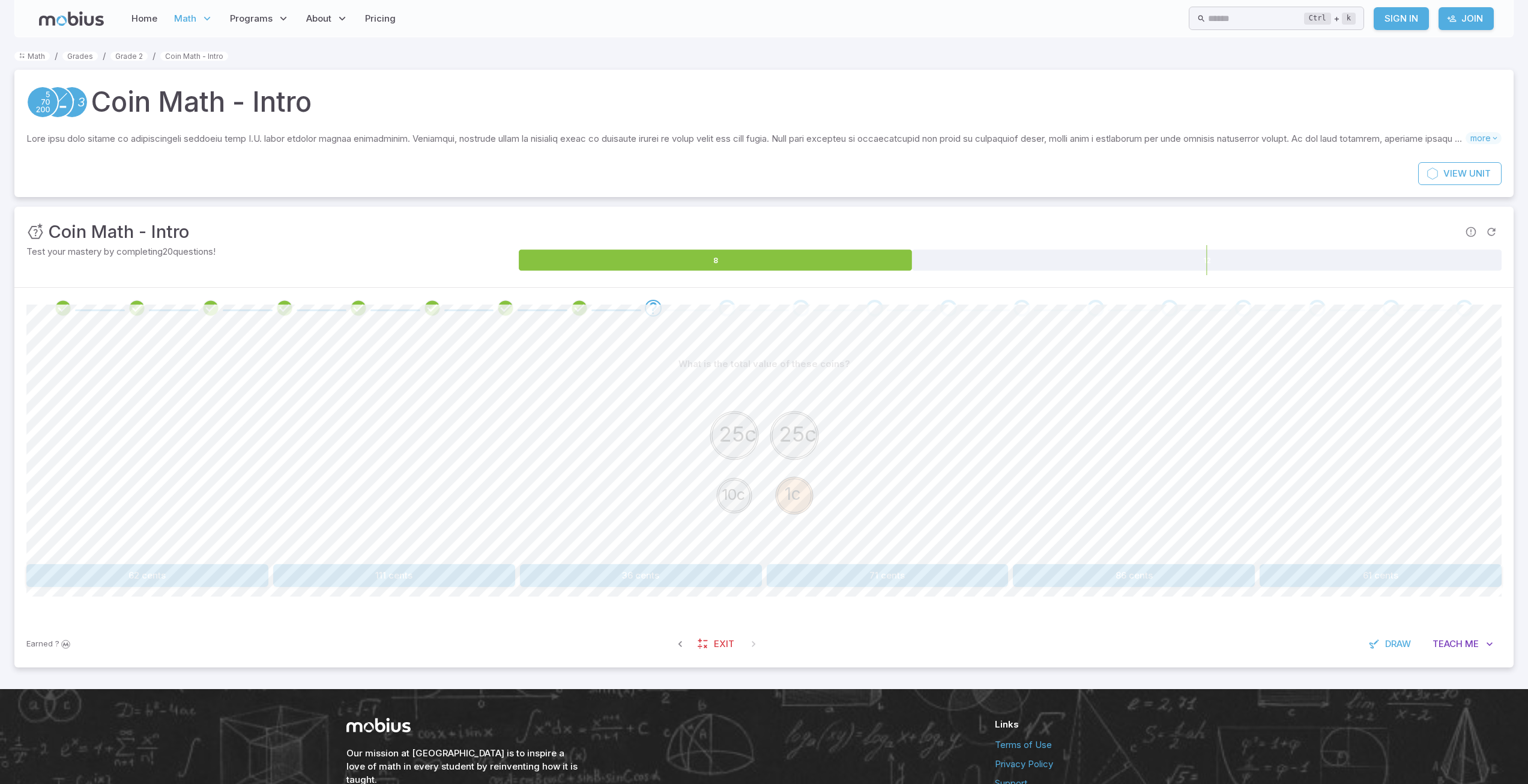
click at [1333, 580] on button "61 cents" at bounding box center [1380, 575] width 242 height 23
click at [1168, 582] on button "36 cents" at bounding box center [1133, 575] width 242 height 23
click at [153, 26] on link "Home" at bounding box center [144, 19] width 33 height 27
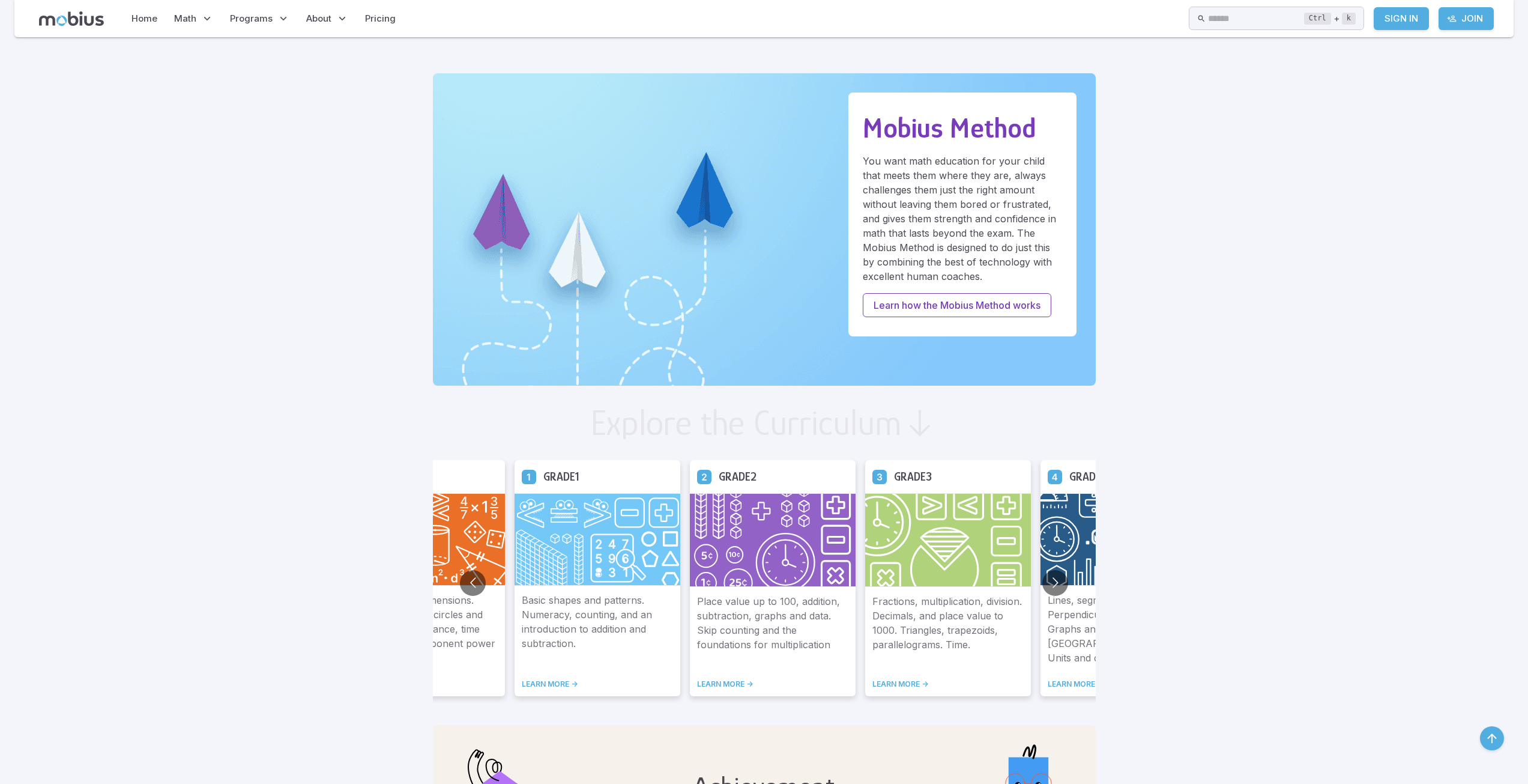
scroll to position [240, 0]
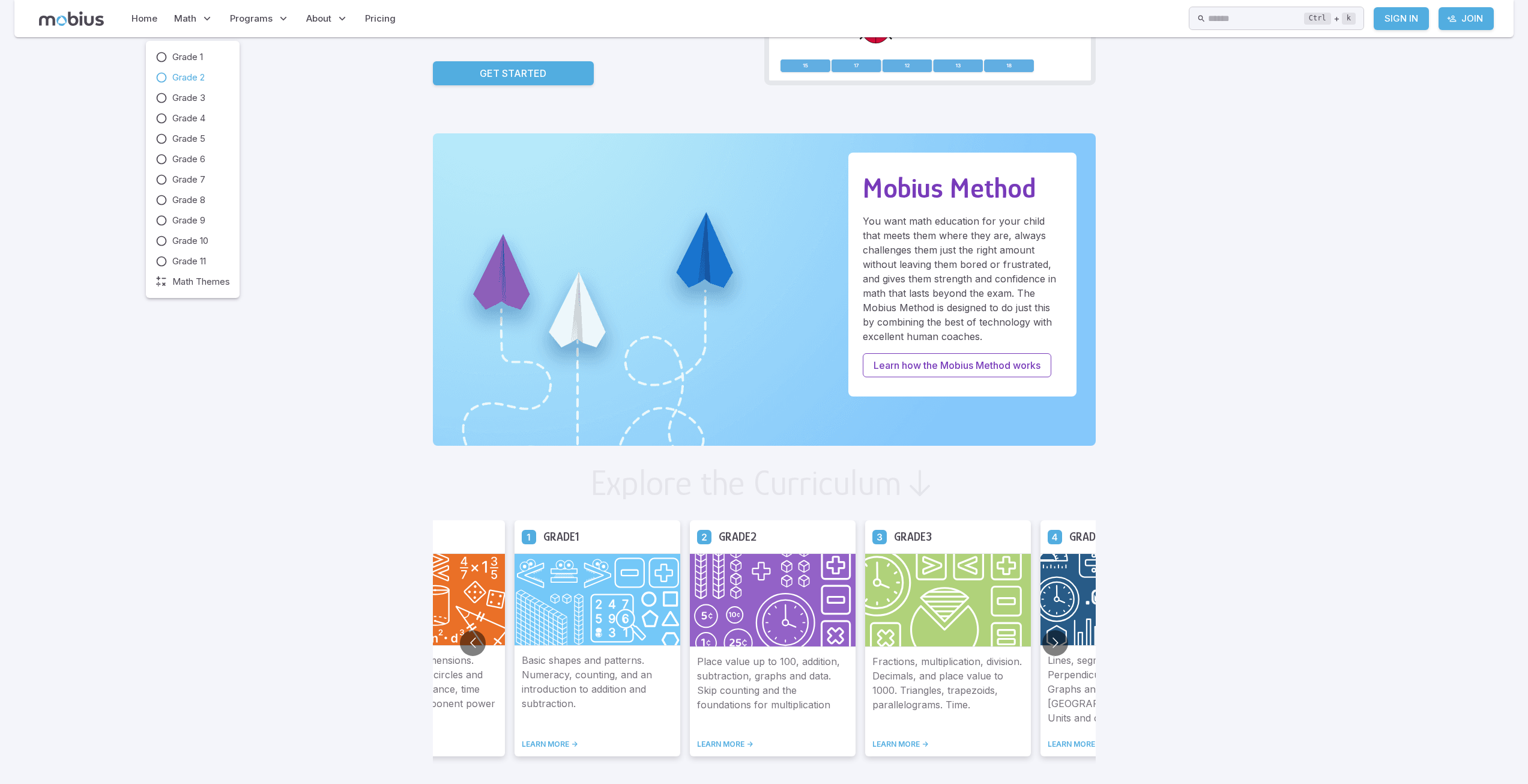
click at [173, 78] on span "Grade 2" at bounding box center [189, 77] width 32 height 13
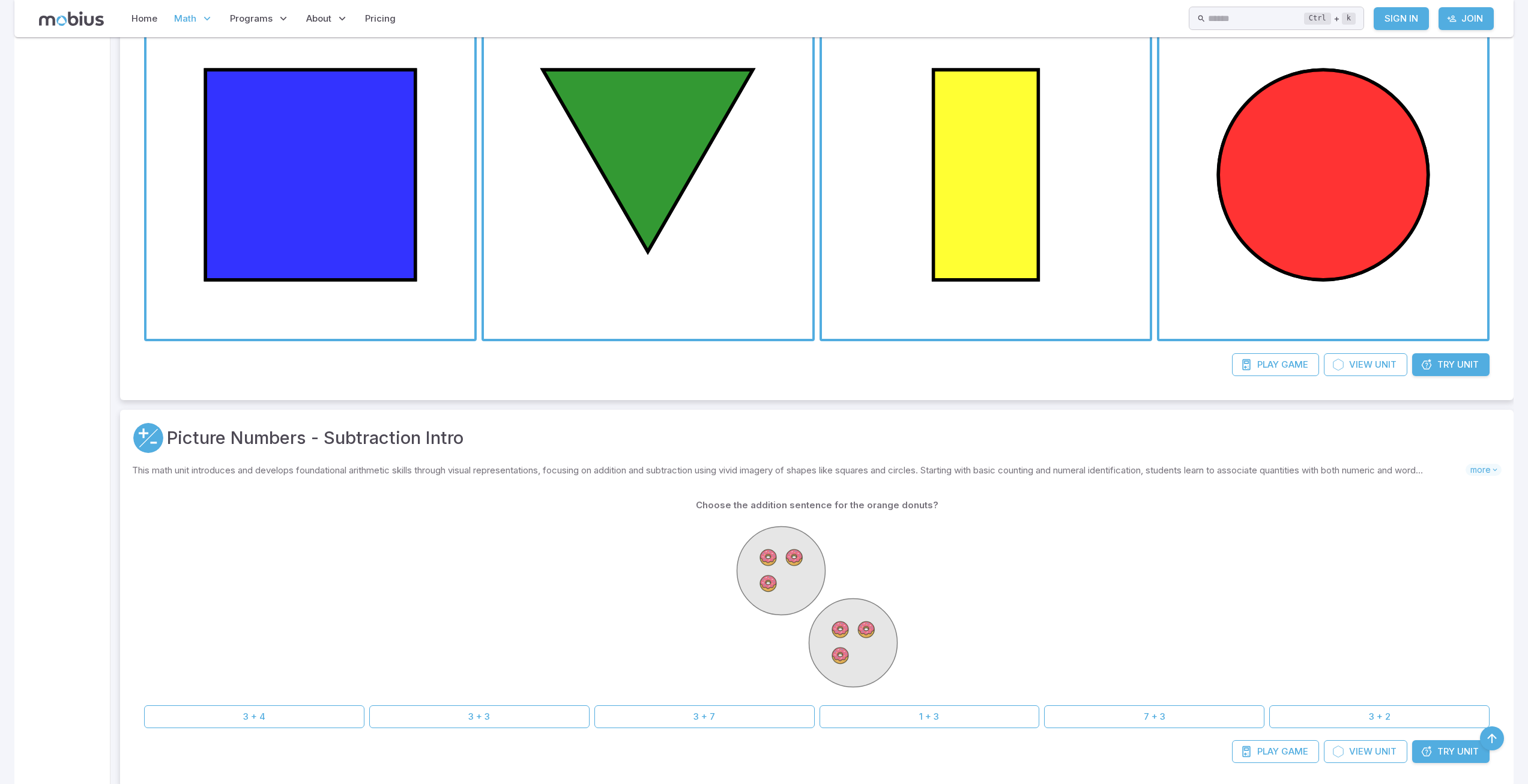
scroll to position [2222, 0]
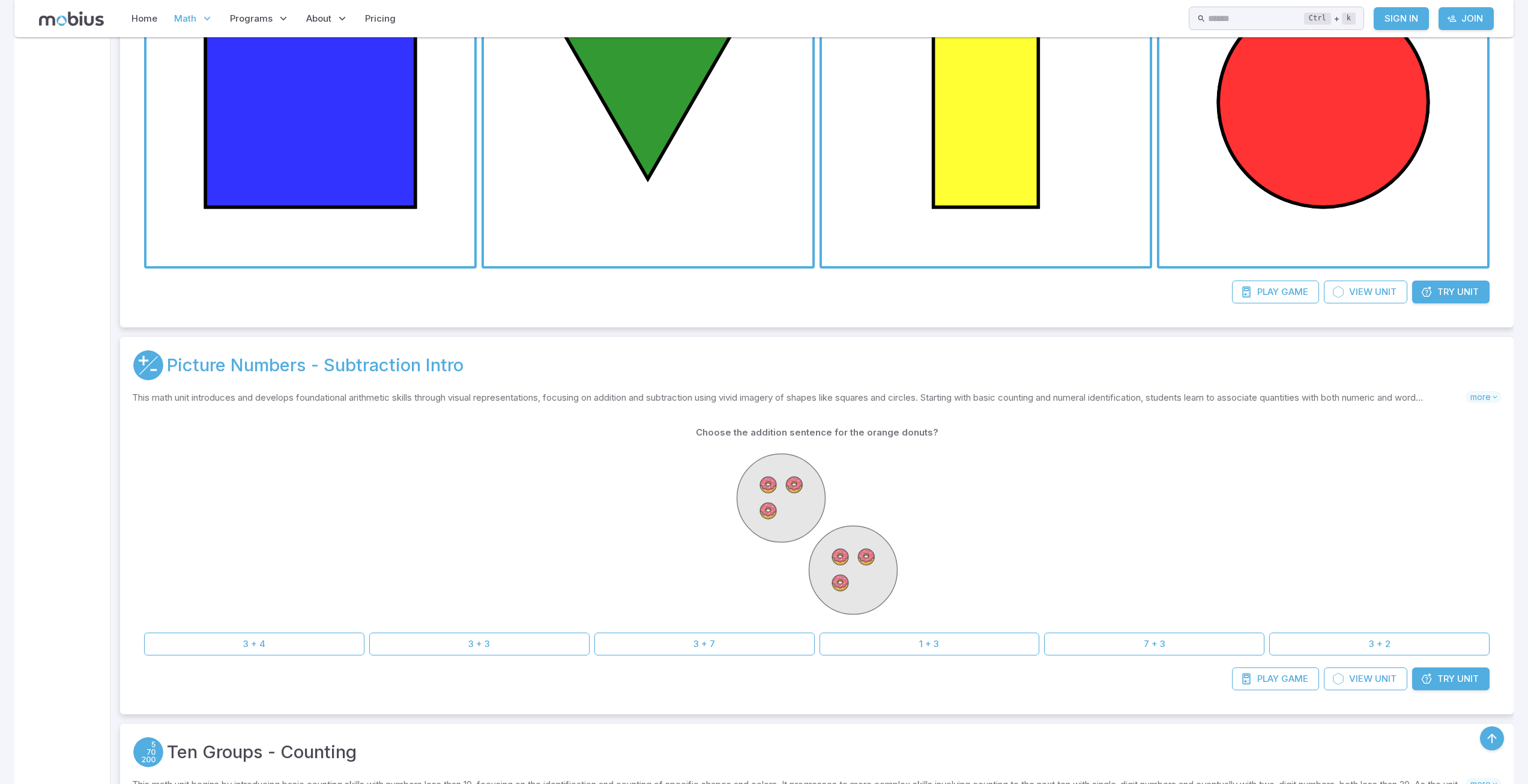
click at [395, 366] on link "Picture Numbers - Subtraction Intro" at bounding box center [314, 365] width 296 height 26
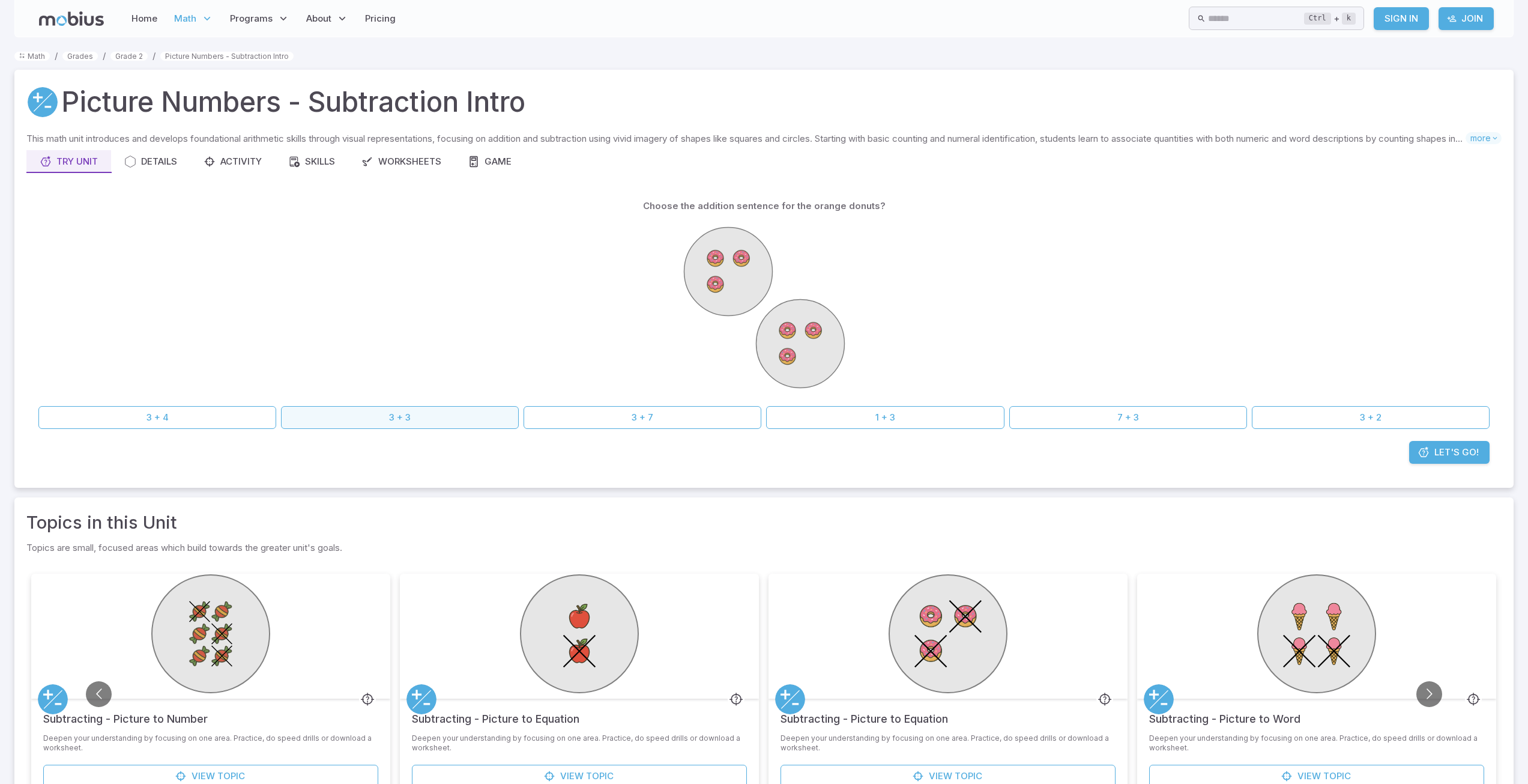
click at [440, 419] on button "3 + 3" at bounding box center [400, 417] width 237 height 23
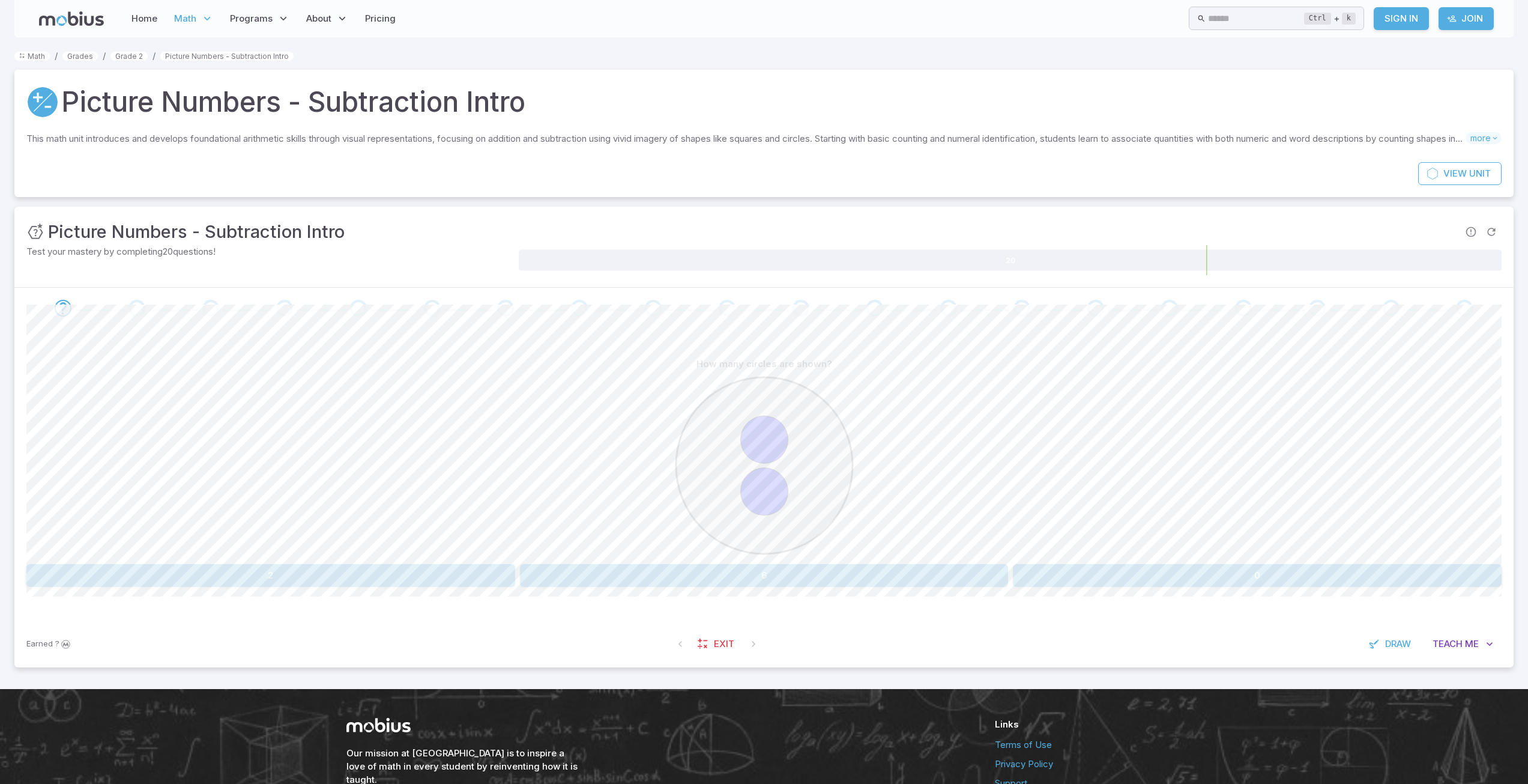
click at [424, 573] on button "2" at bounding box center [271, 575] width 489 height 23
click at [989, 570] on button "6" at bounding box center [1060, 575] width 291 height 23
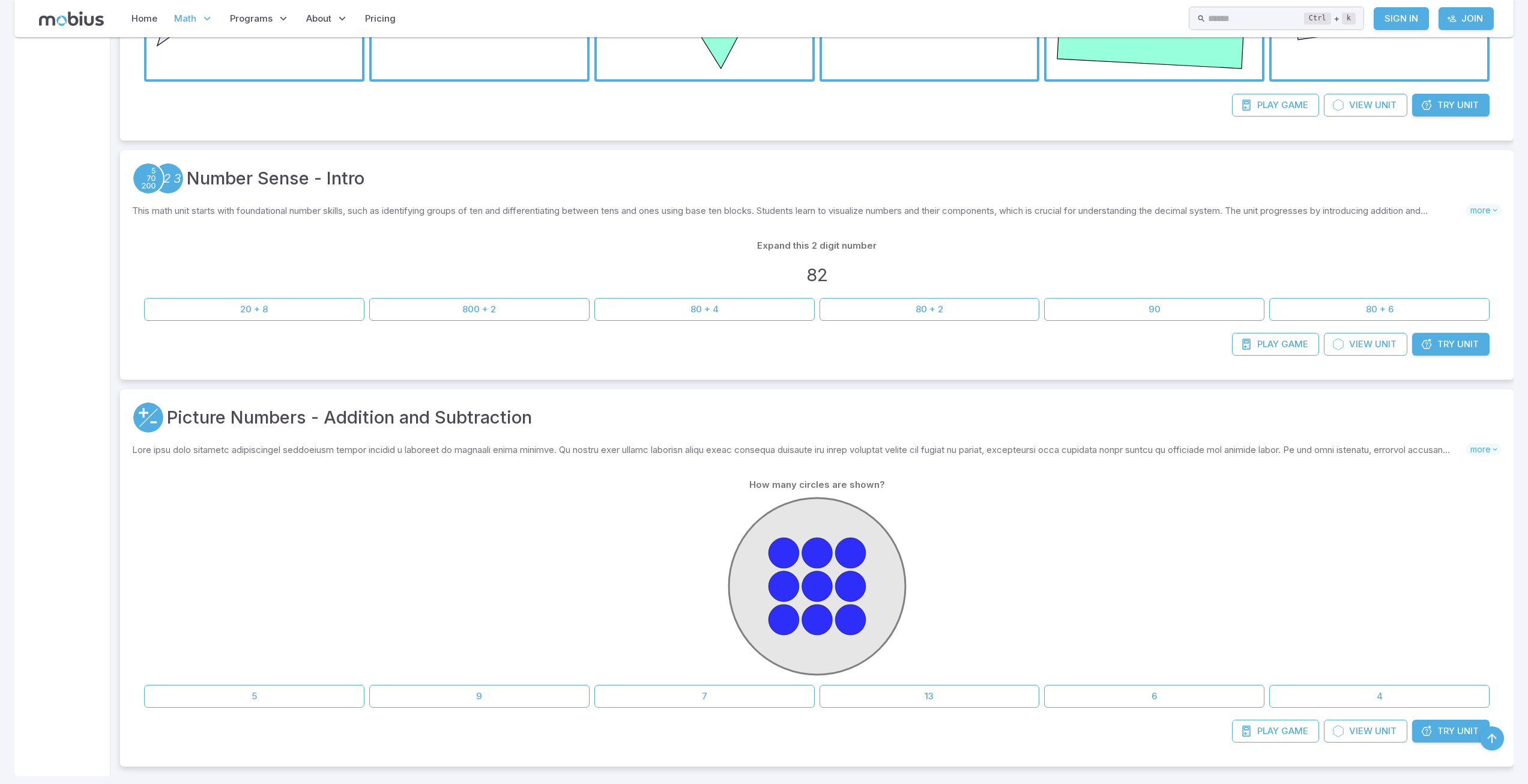
scroll to position [12763, 0]
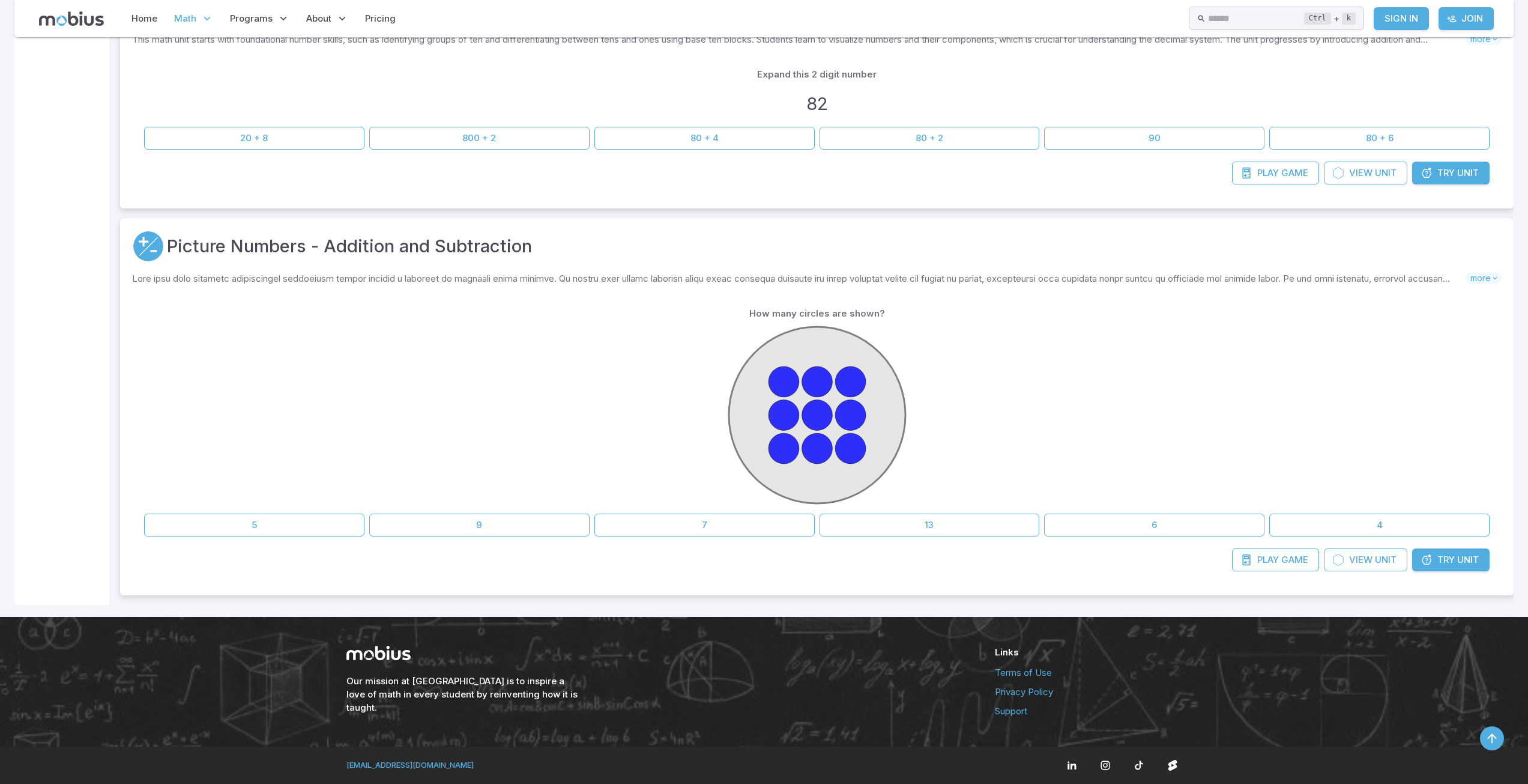
drag, startPoint x: 699, startPoint y: 479, endPoint x: 610, endPoint y: 391, distance: 125.2
click at [610, 391] on div at bounding box center [817, 416] width 1346 height 184
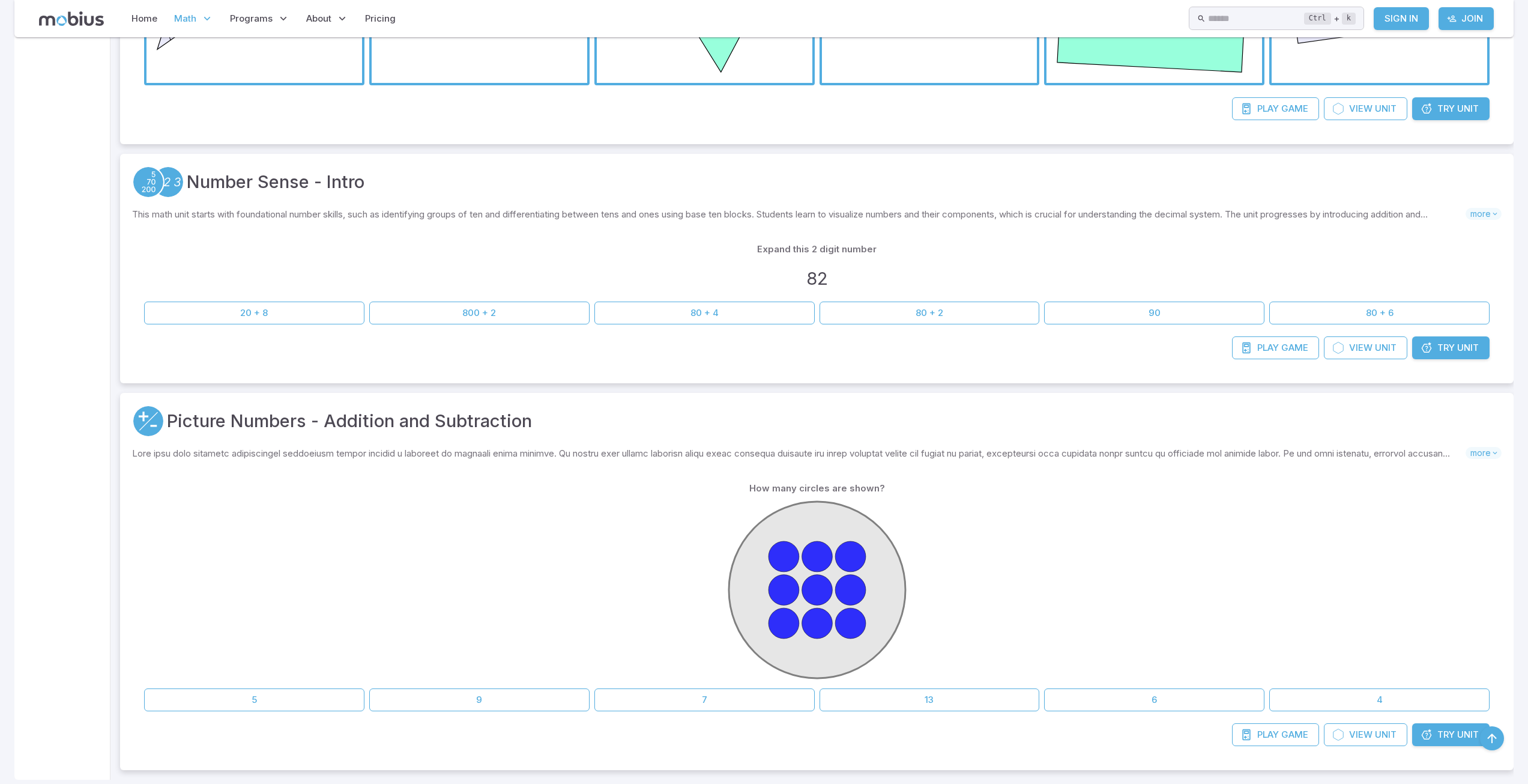
scroll to position [12464, 0]
